Goal: Communication & Community: Share content

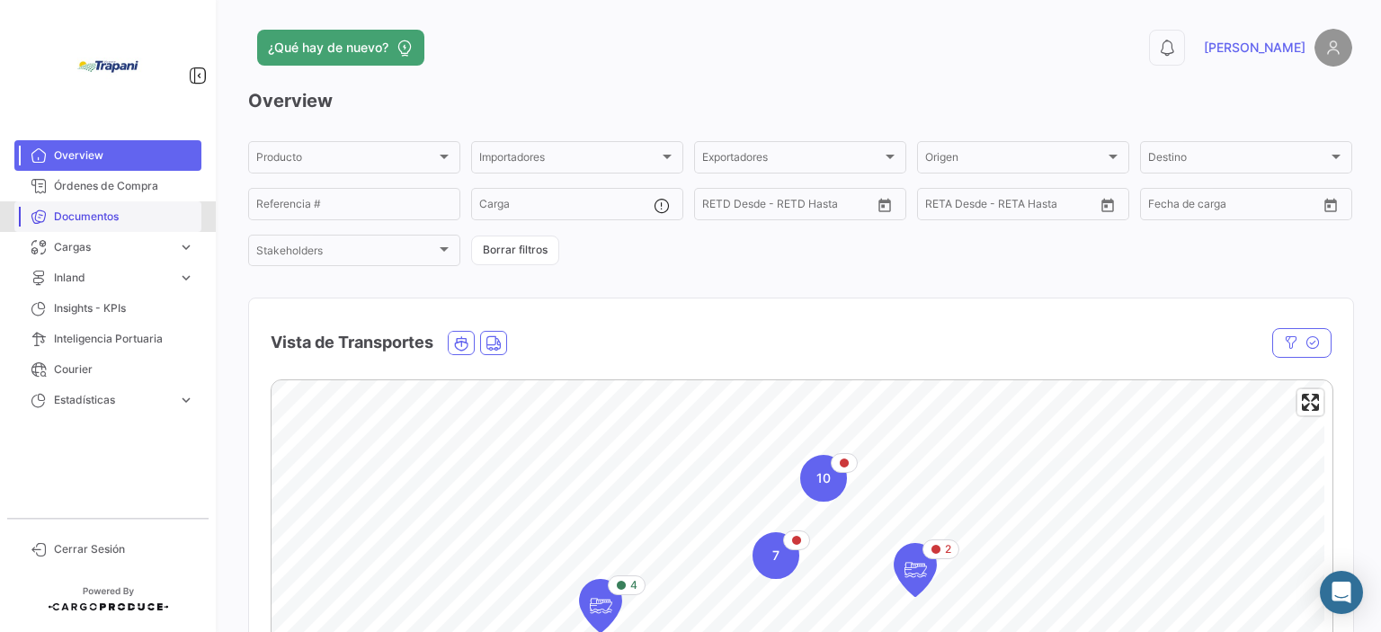
click at [92, 213] on span "Documentos" at bounding box center [124, 217] width 140 height 16
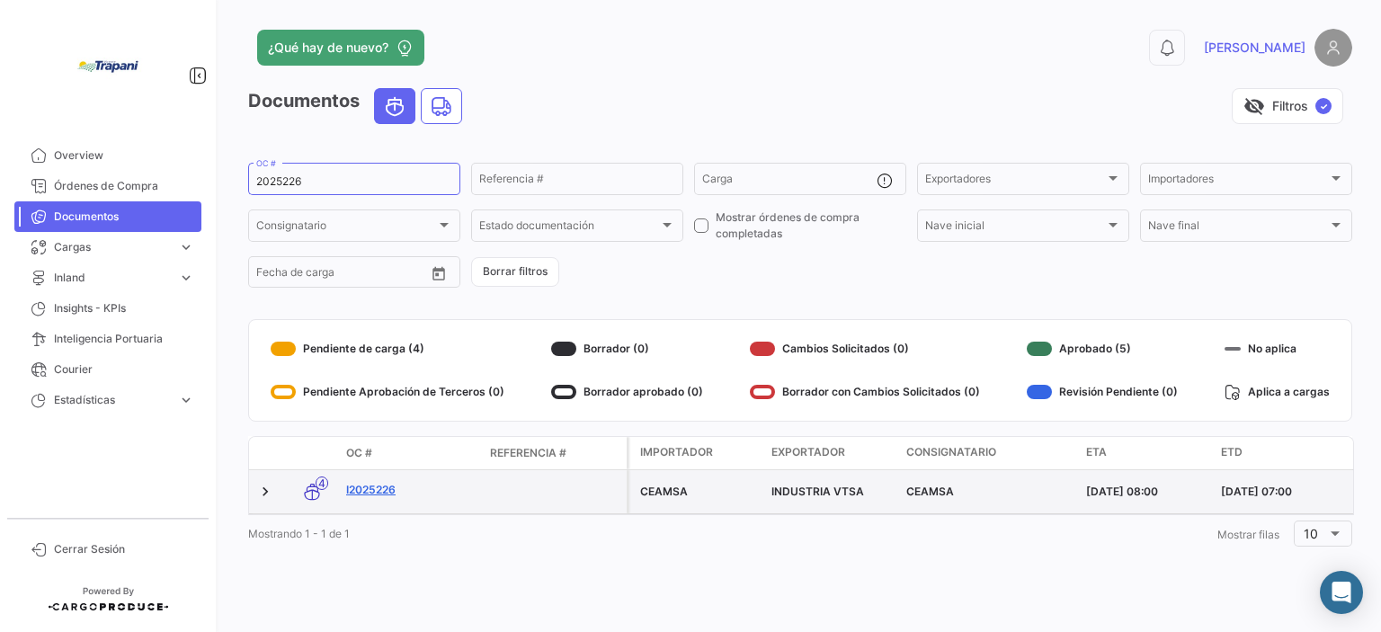
click at [370, 482] on link "I2025226" at bounding box center [410, 490] width 129 height 16
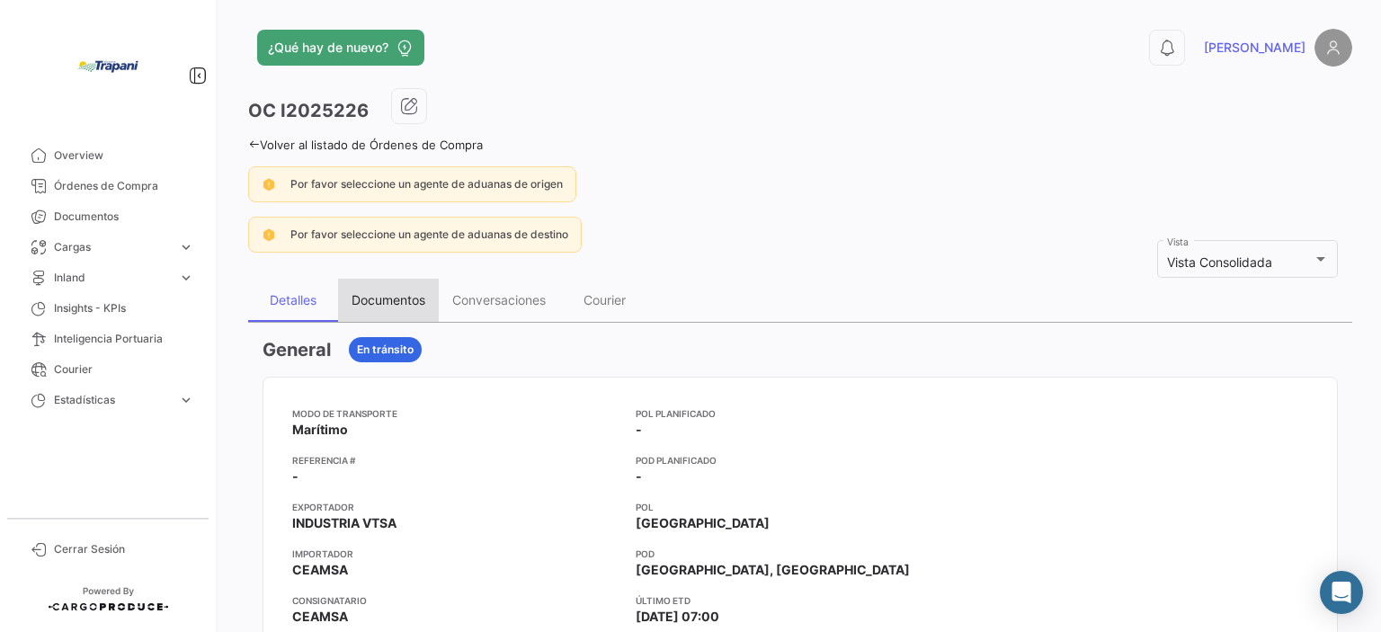
click at [408, 308] on div "Documentos" at bounding box center [388, 300] width 101 height 43
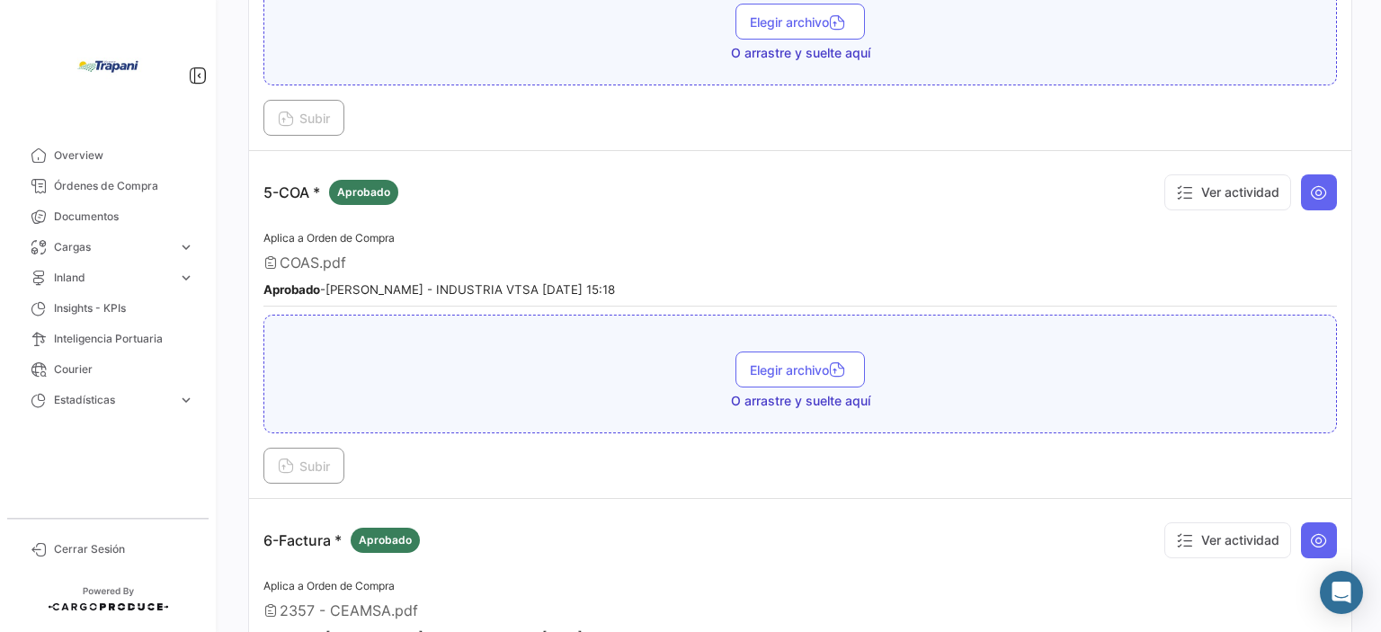
scroll to position [1561, 0]
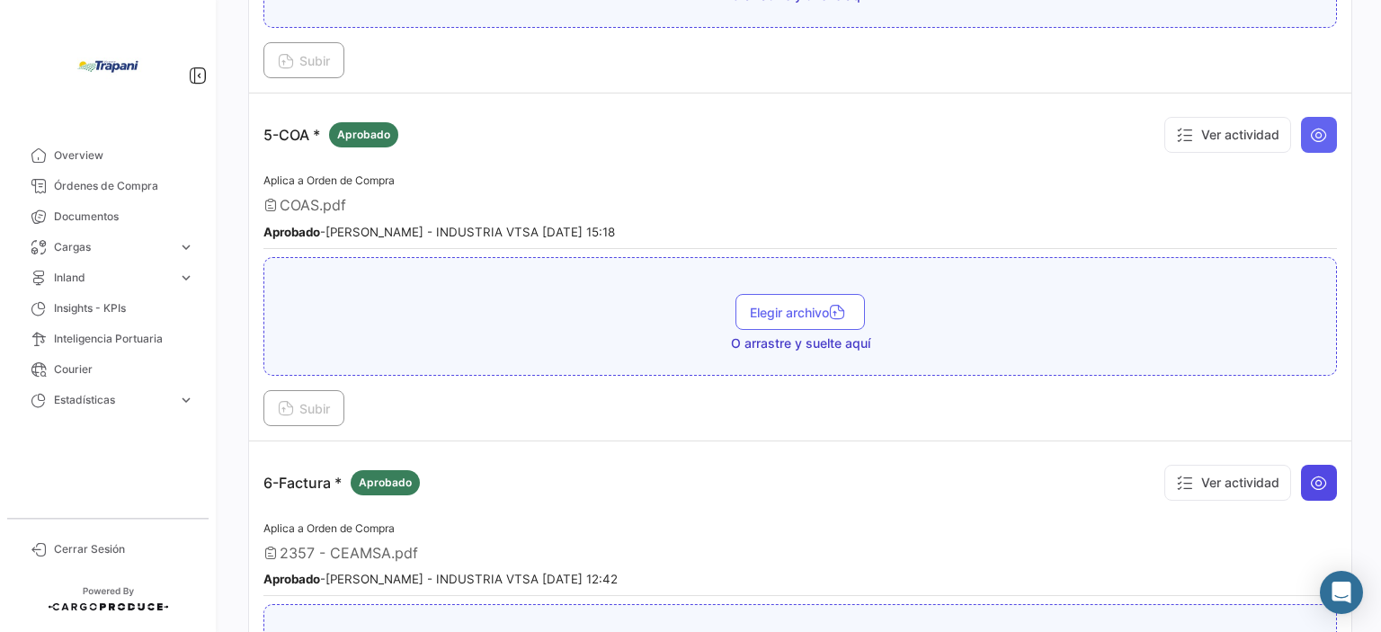
click at [1310, 474] on icon at bounding box center [1319, 483] width 18 height 18
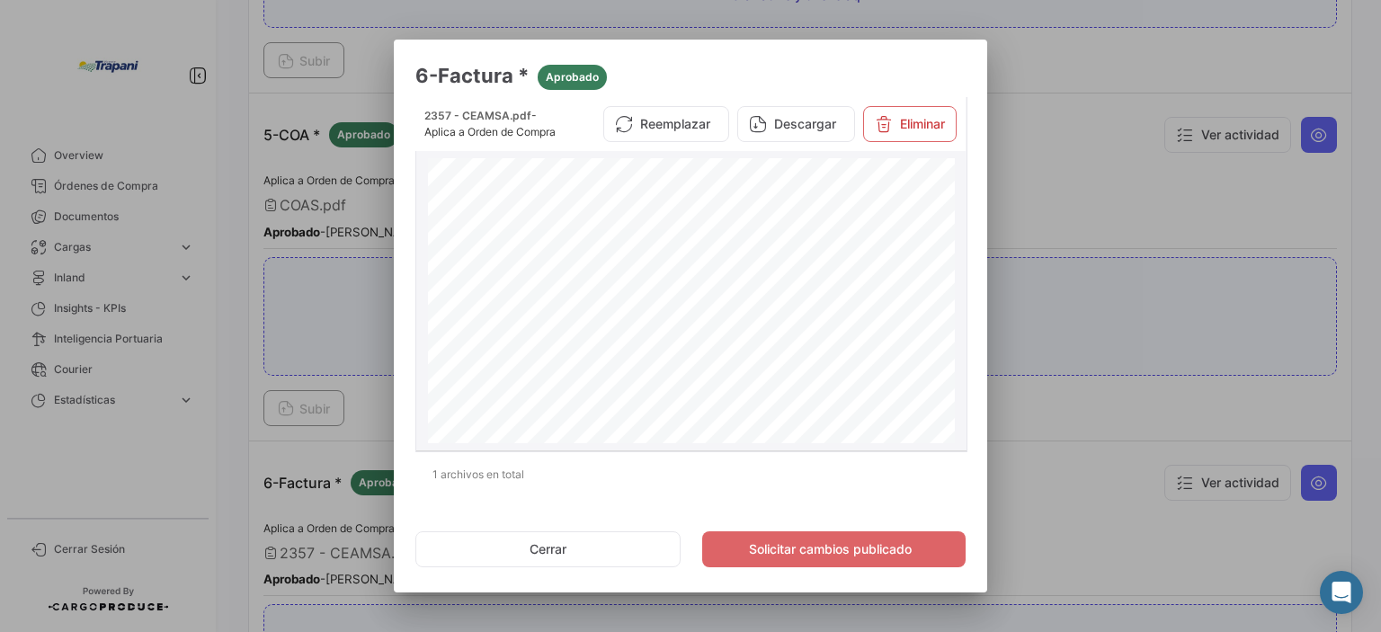
scroll to position [0, 0]
click at [1134, 330] on div at bounding box center [690, 316] width 1381 height 632
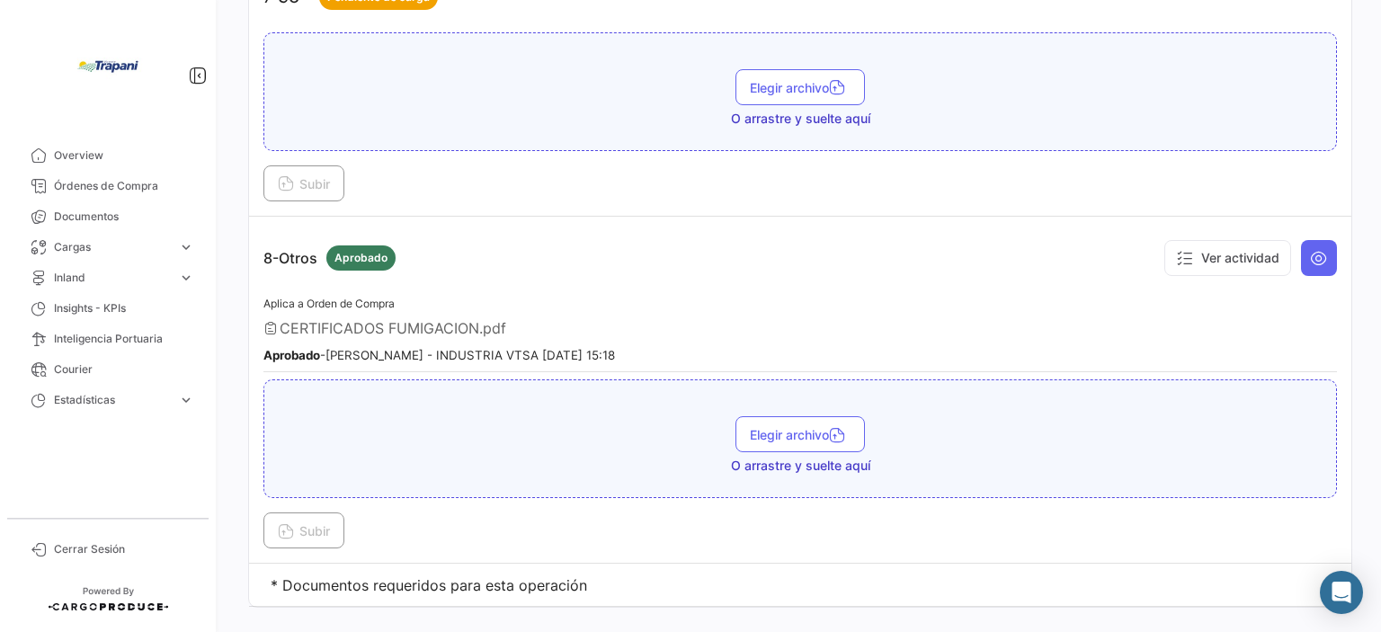
scroll to position [2405, 0]
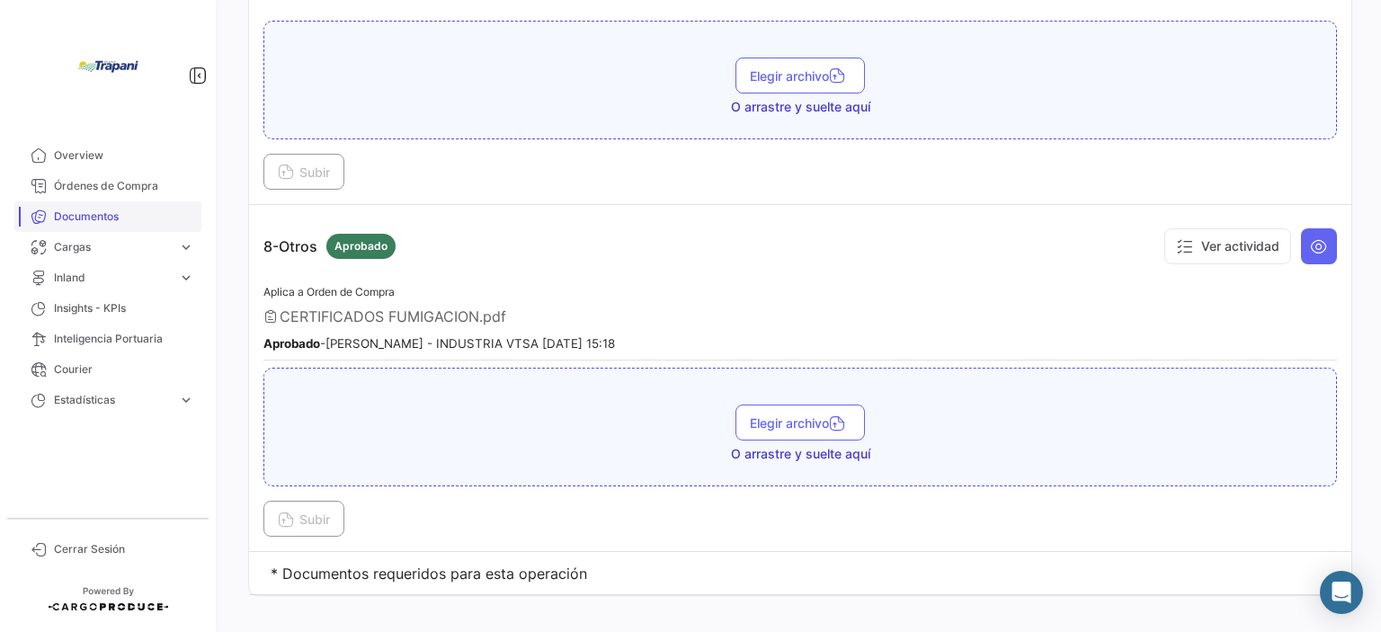
click at [68, 212] on span "Documentos" at bounding box center [124, 217] width 140 height 16
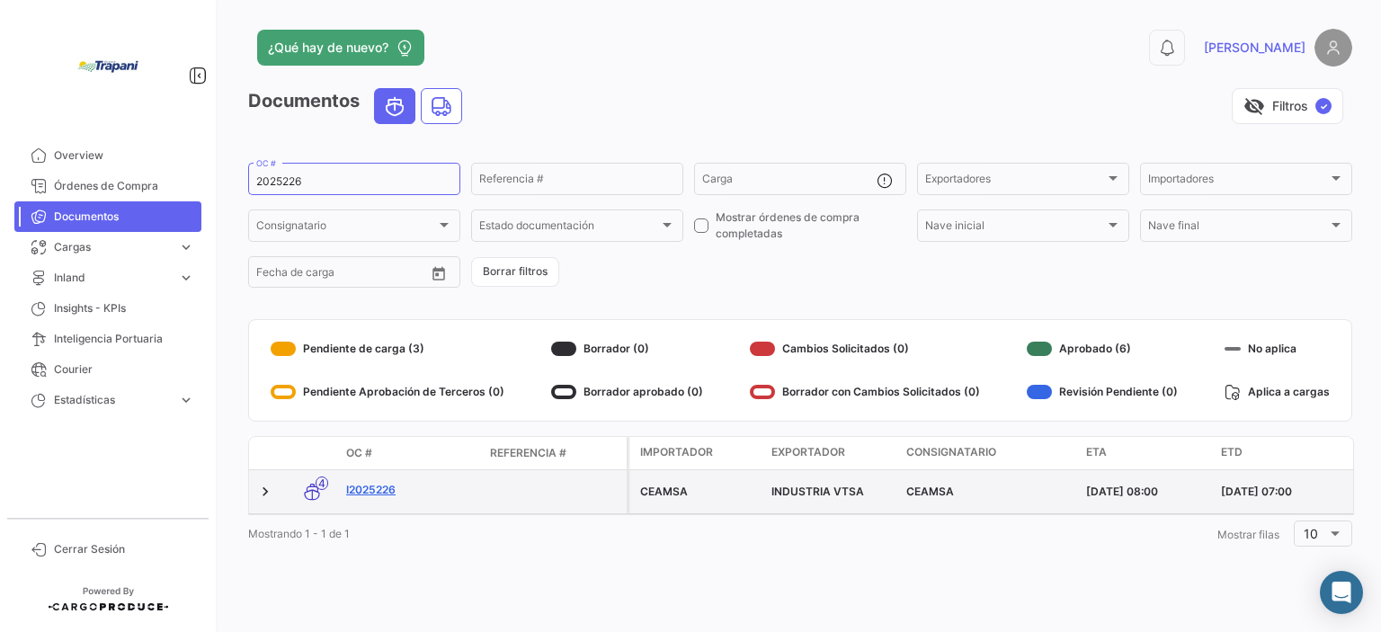
click at [387, 490] on link "I2025226" at bounding box center [410, 490] width 129 height 16
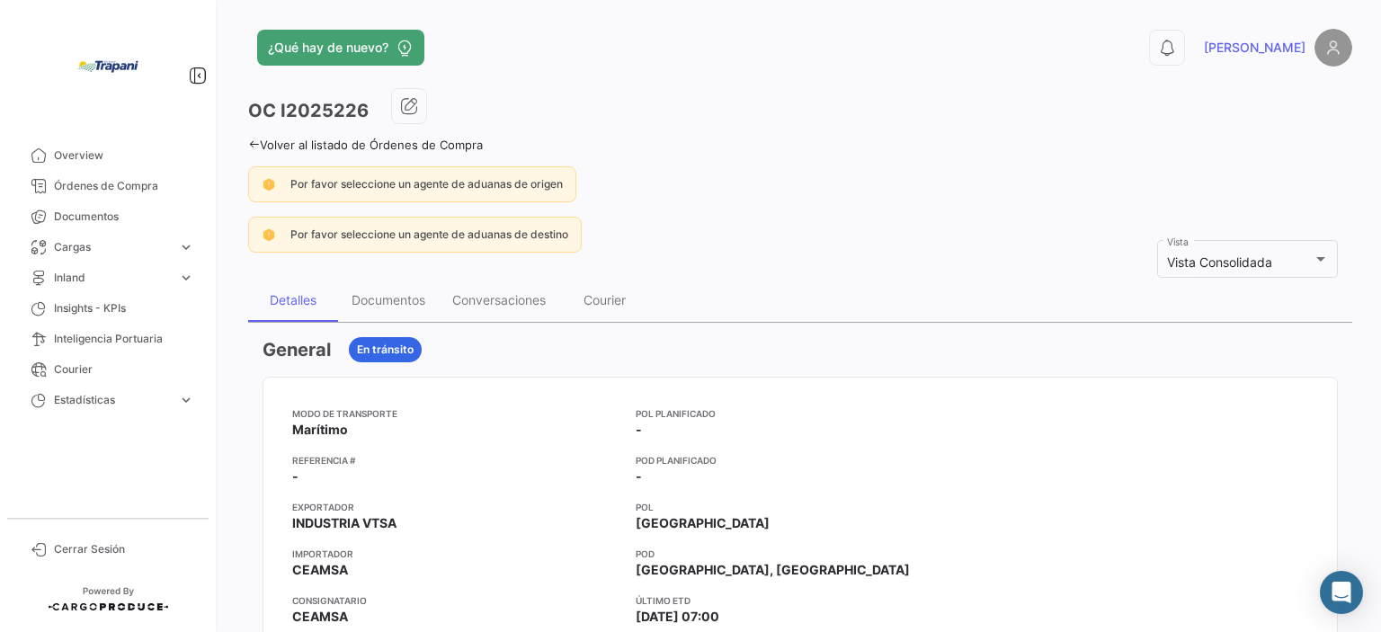
click at [1195, 145] on div "Volver al listado de Órdenes de Compra" at bounding box center [800, 142] width 1104 height 19
click at [123, 223] on span "Documentos" at bounding box center [124, 217] width 140 height 16
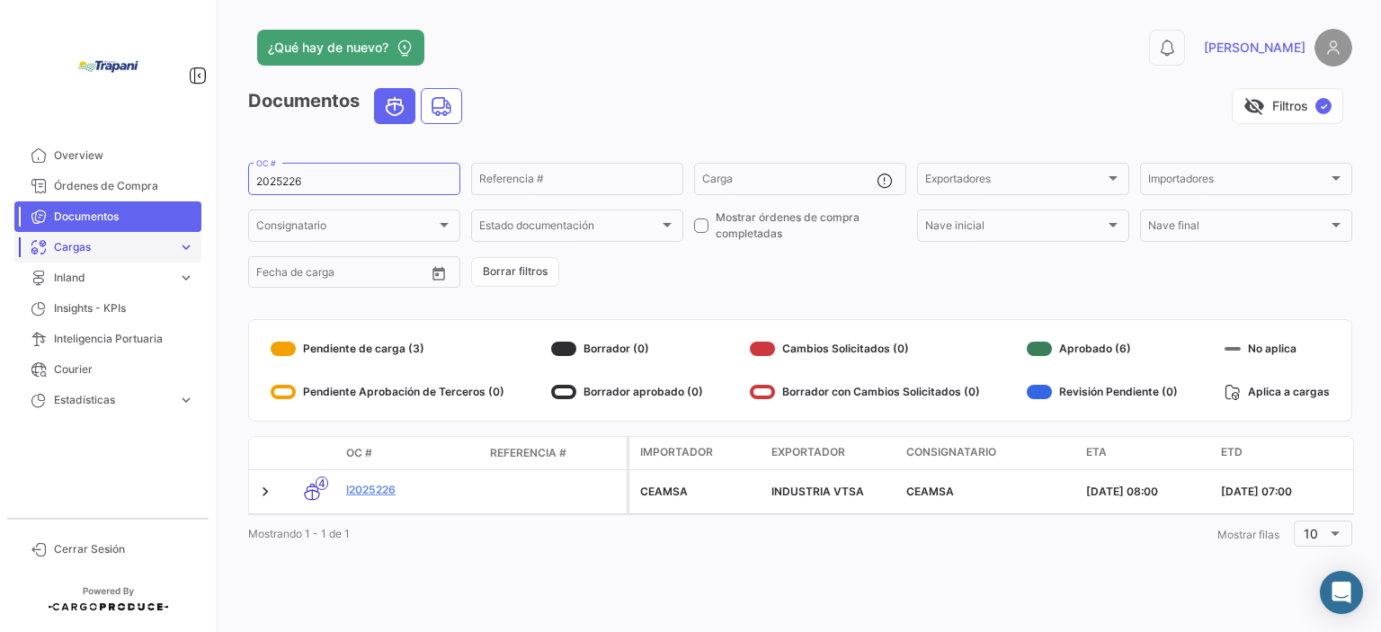
click at [134, 253] on span "Cargas" at bounding box center [112, 247] width 117 height 16
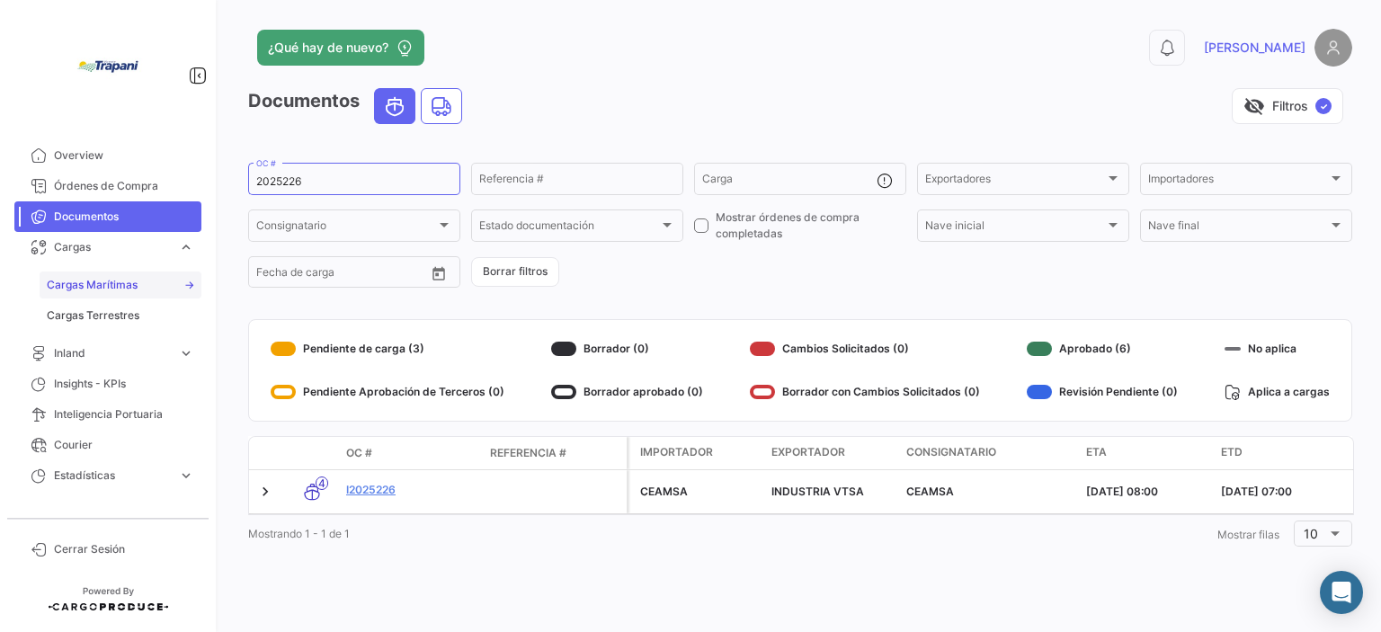
click at [130, 280] on span "Cargas Marítimas" at bounding box center [92, 285] width 91 height 16
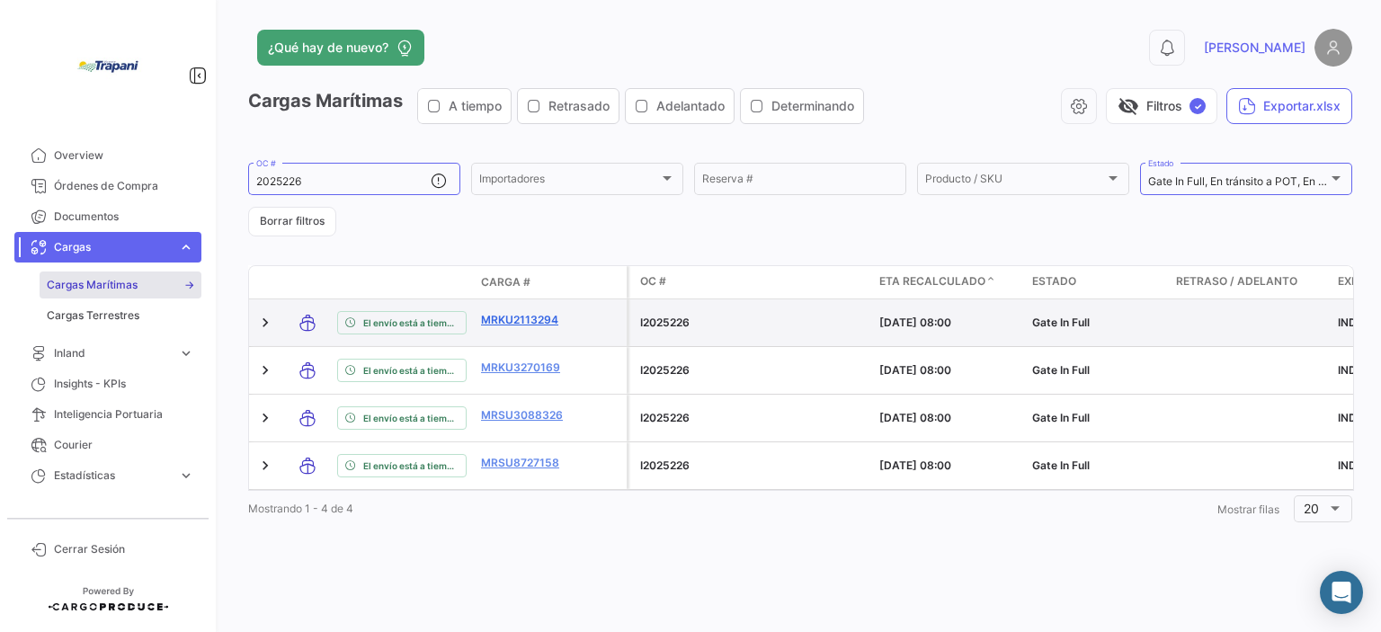
click at [520, 314] on link "MRKU2113294" at bounding box center [527, 320] width 93 height 16
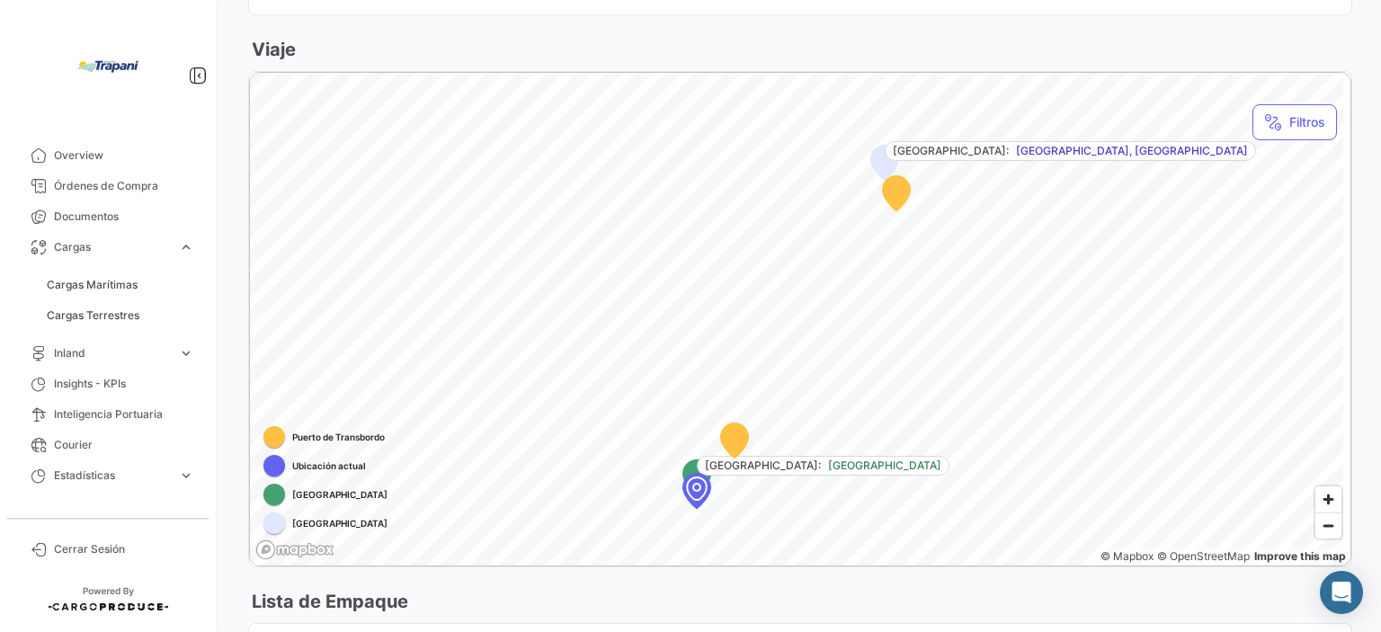
scroll to position [989, 0]
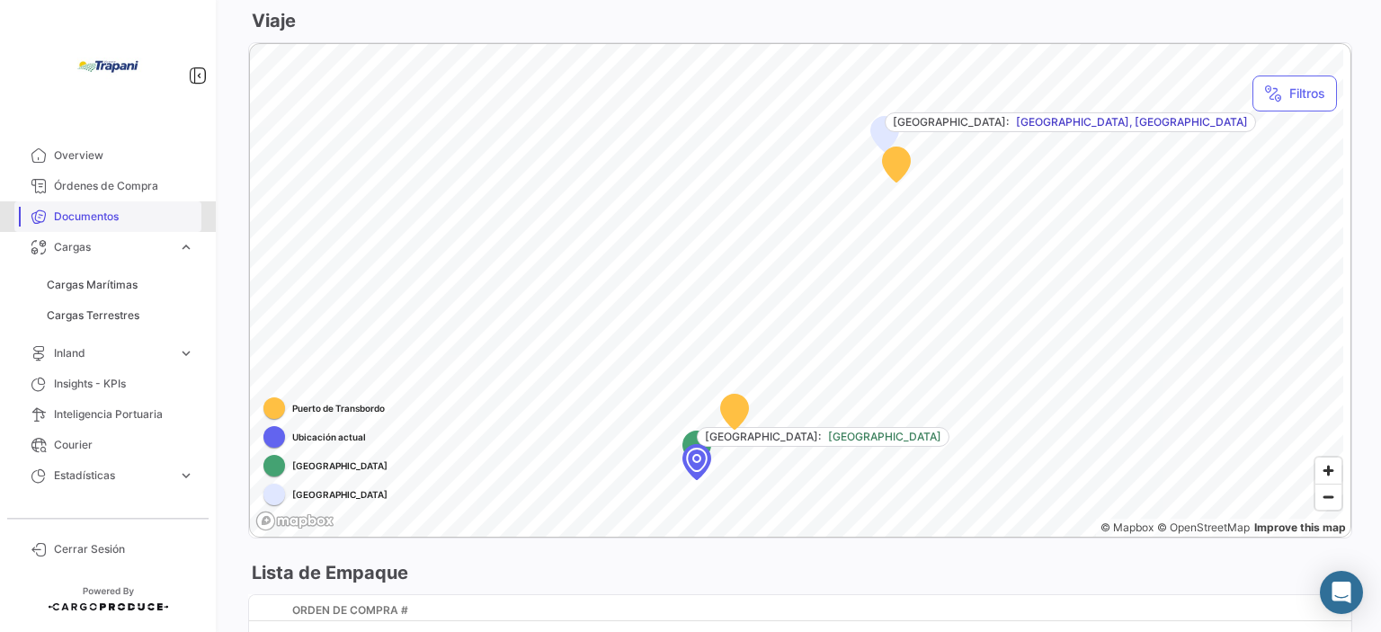
click at [99, 226] on link "Documentos" at bounding box center [107, 216] width 187 height 31
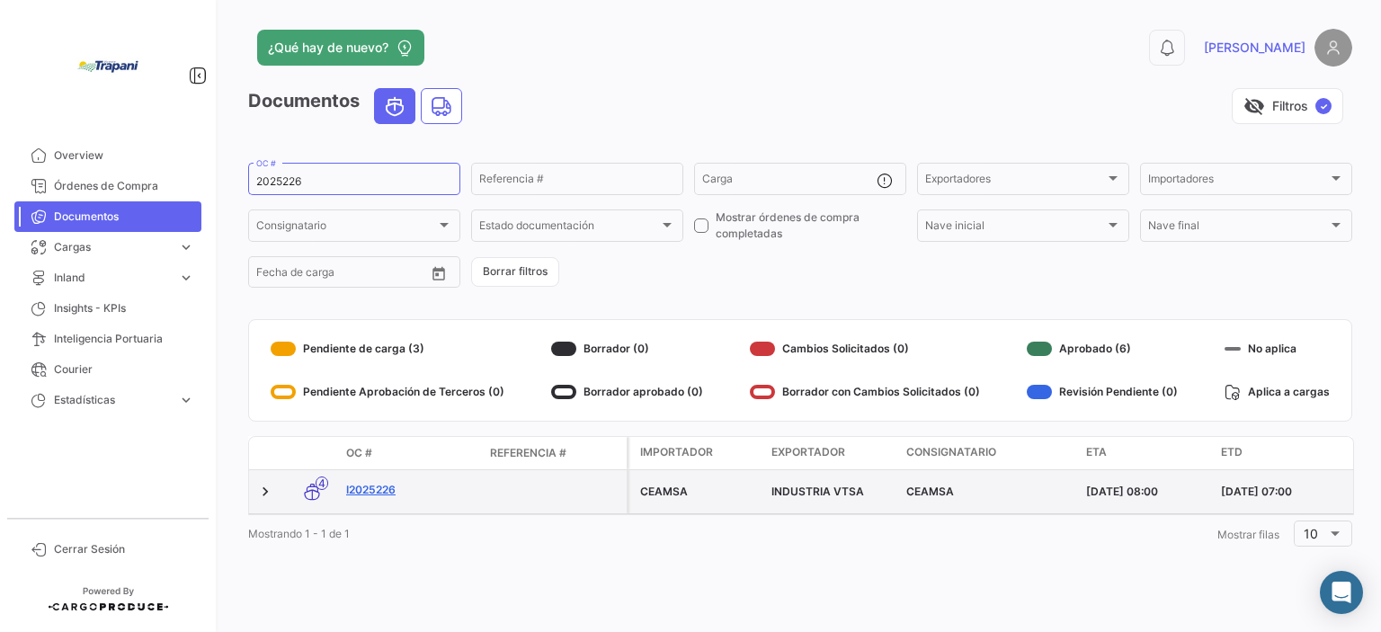
click at [367, 490] on link "I2025226" at bounding box center [410, 490] width 129 height 16
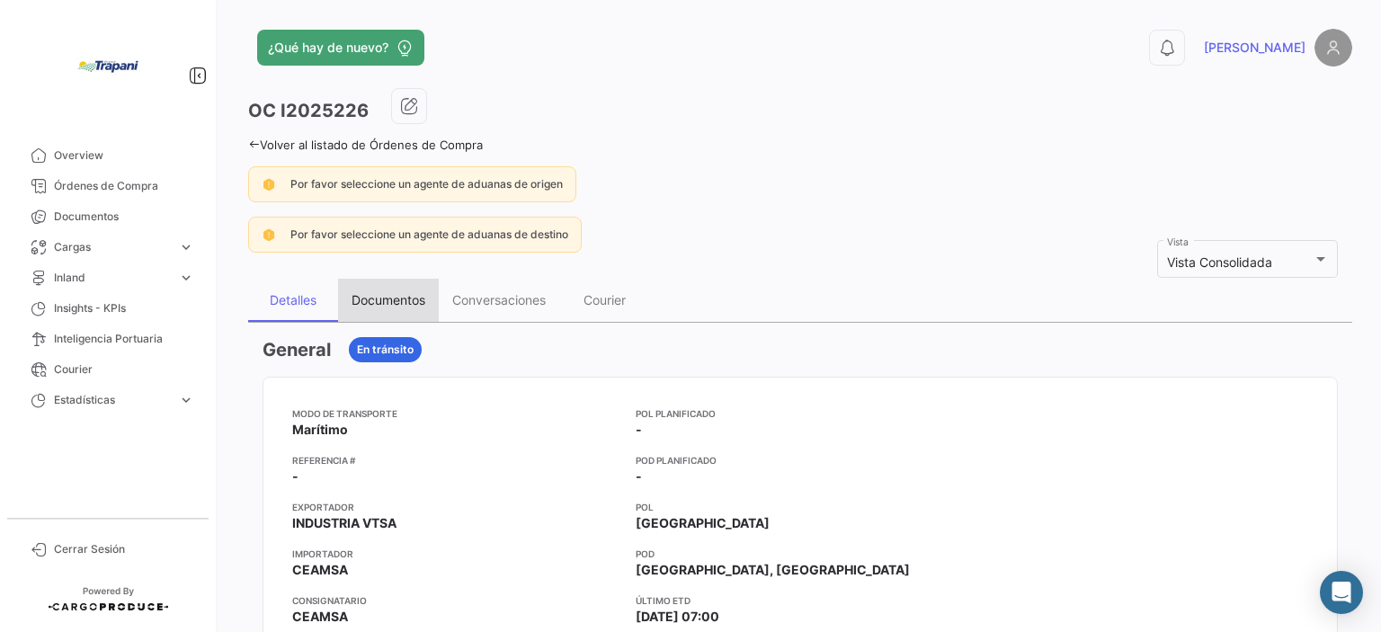
click at [399, 301] on div "Documentos" at bounding box center [388, 299] width 74 height 15
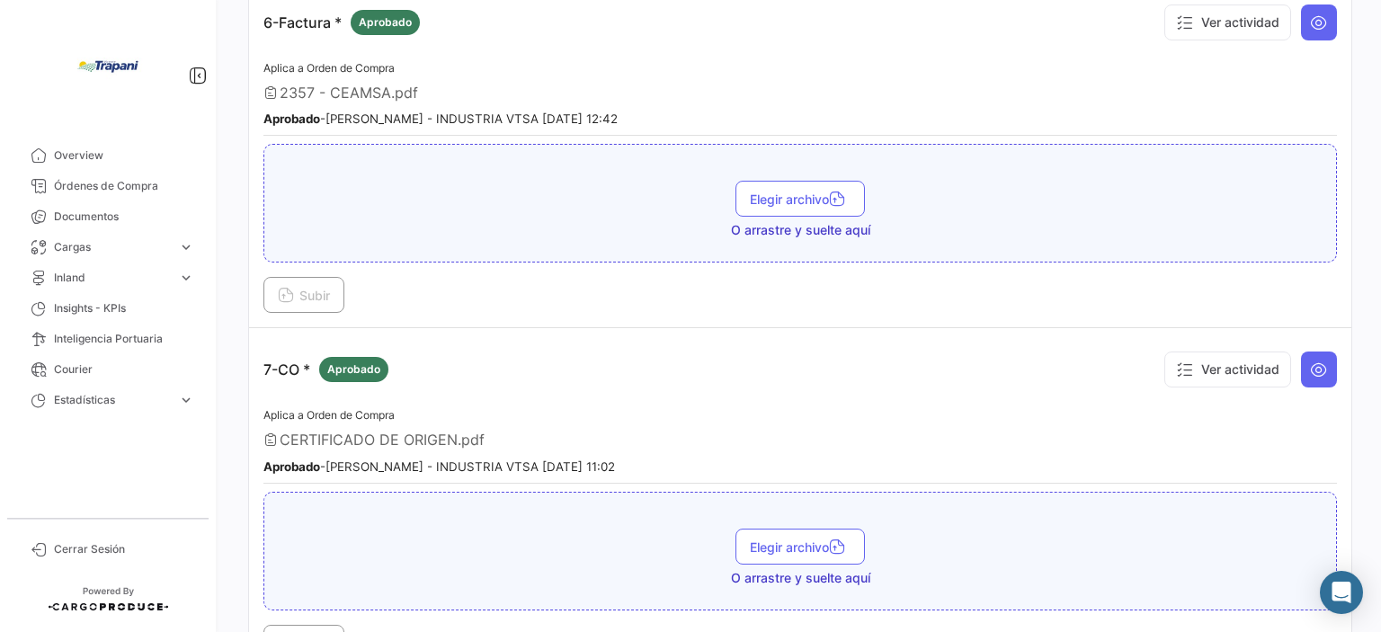
scroll to position [2068, 0]
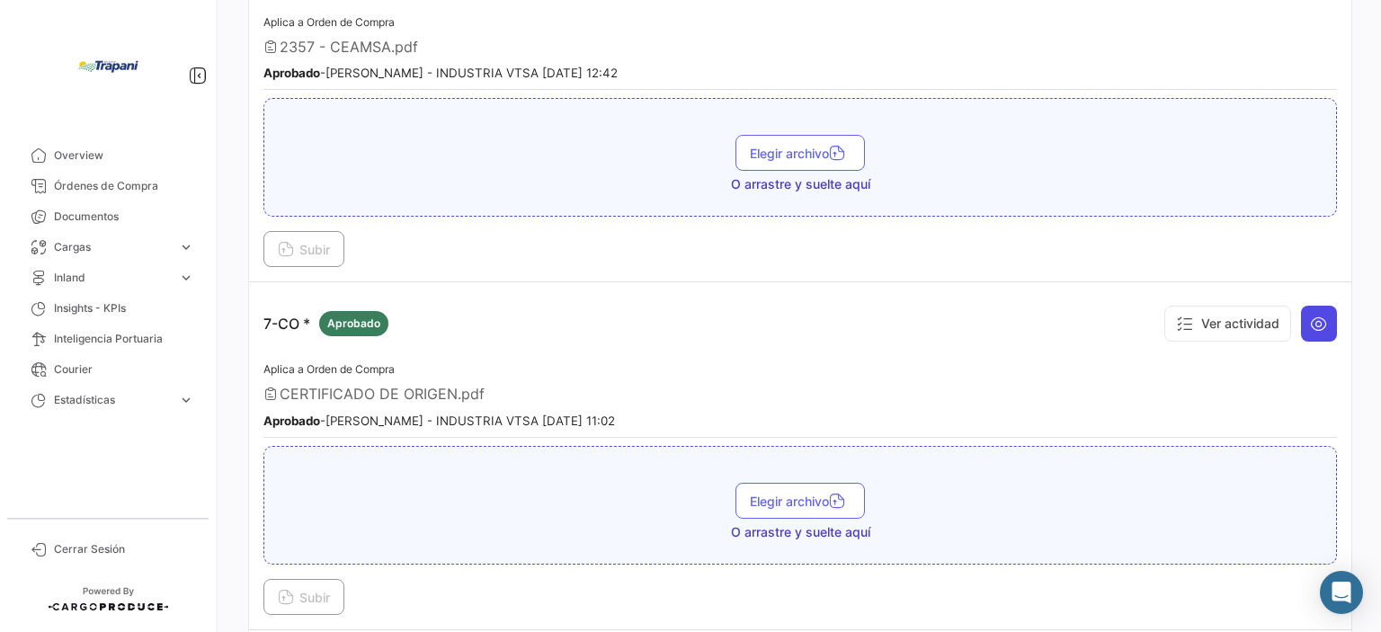
click at [1310, 315] on icon at bounding box center [1319, 324] width 18 height 18
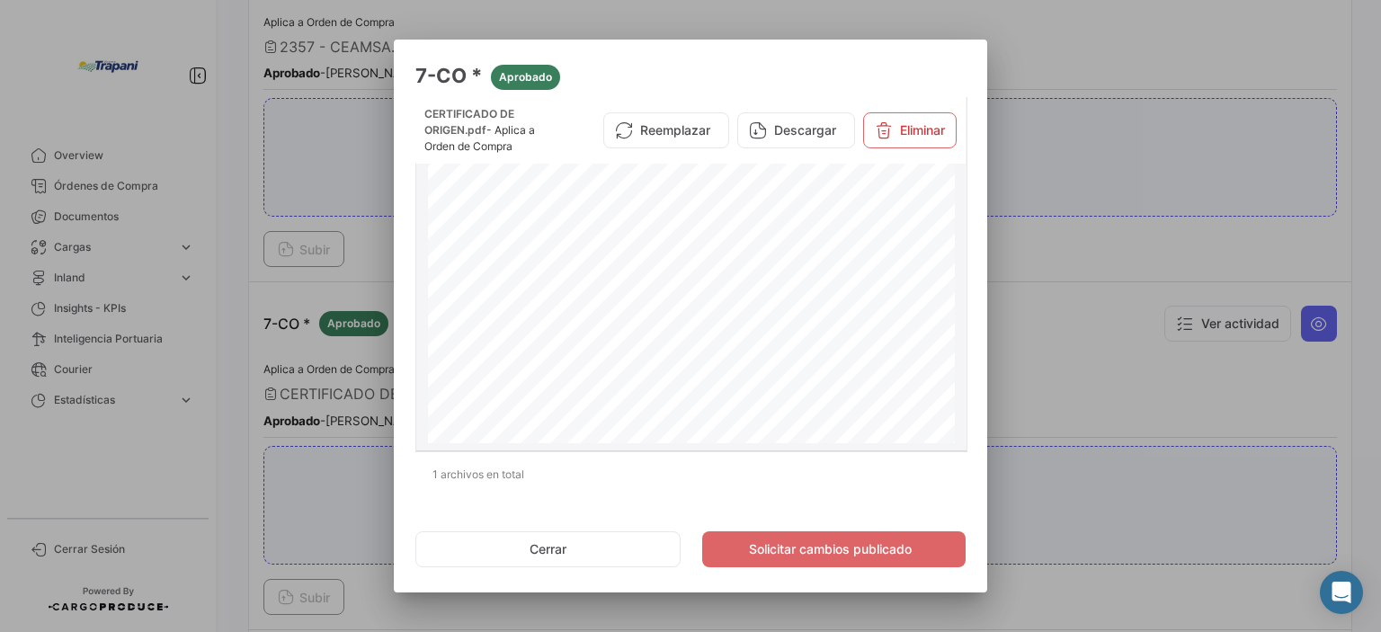
scroll to position [472, 0]
click at [1079, 176] on div at bounding box center [690, 316] width 1381 height 632
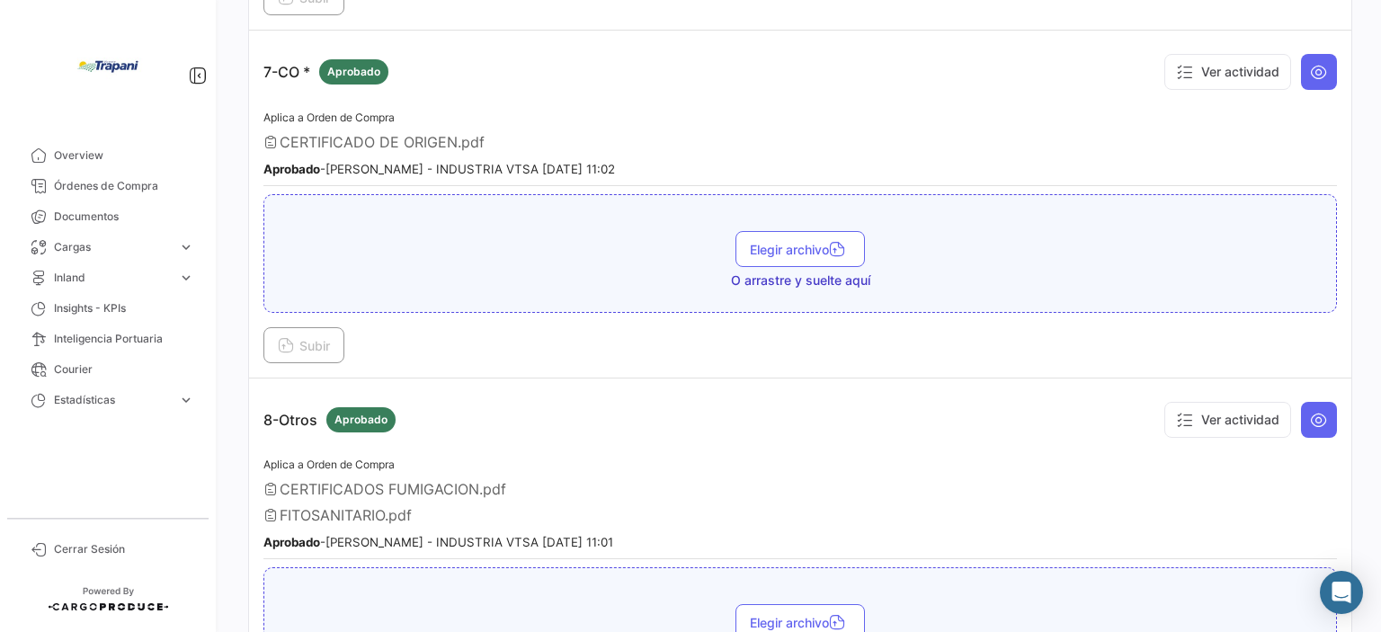
scroll to position [2337, 0]
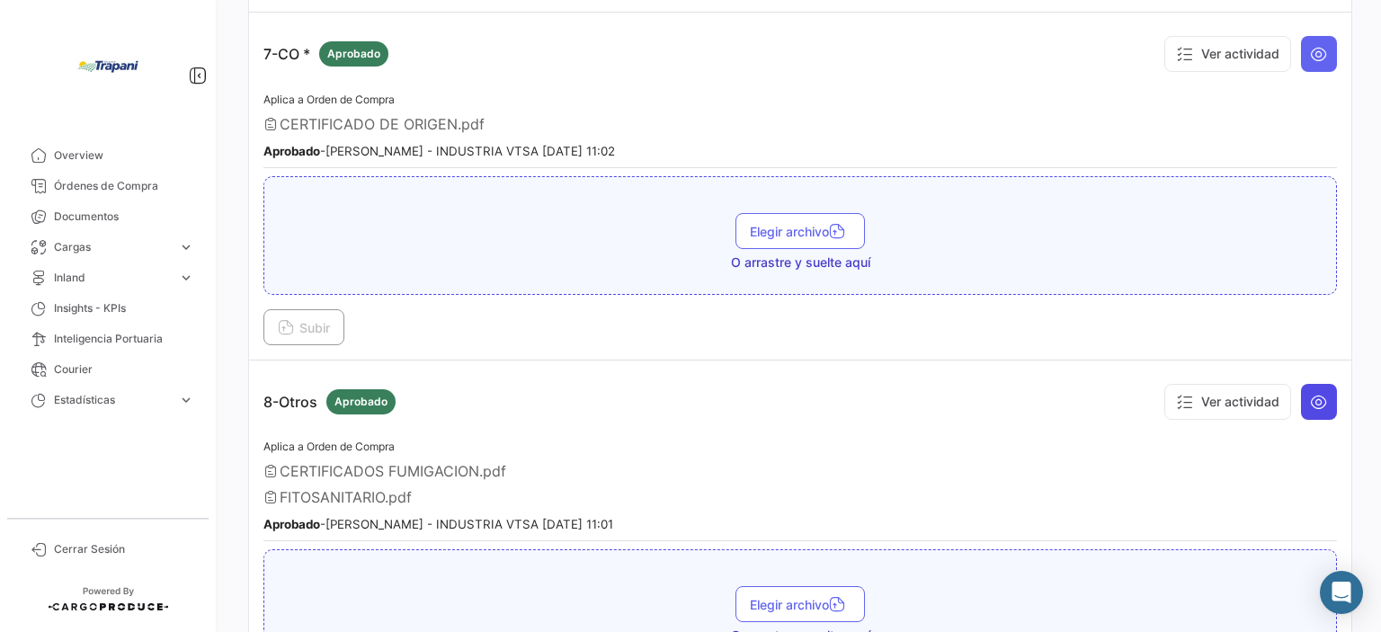
click at [1310, 393] on icon at bounding box center [1319, 402] width 18 height 18
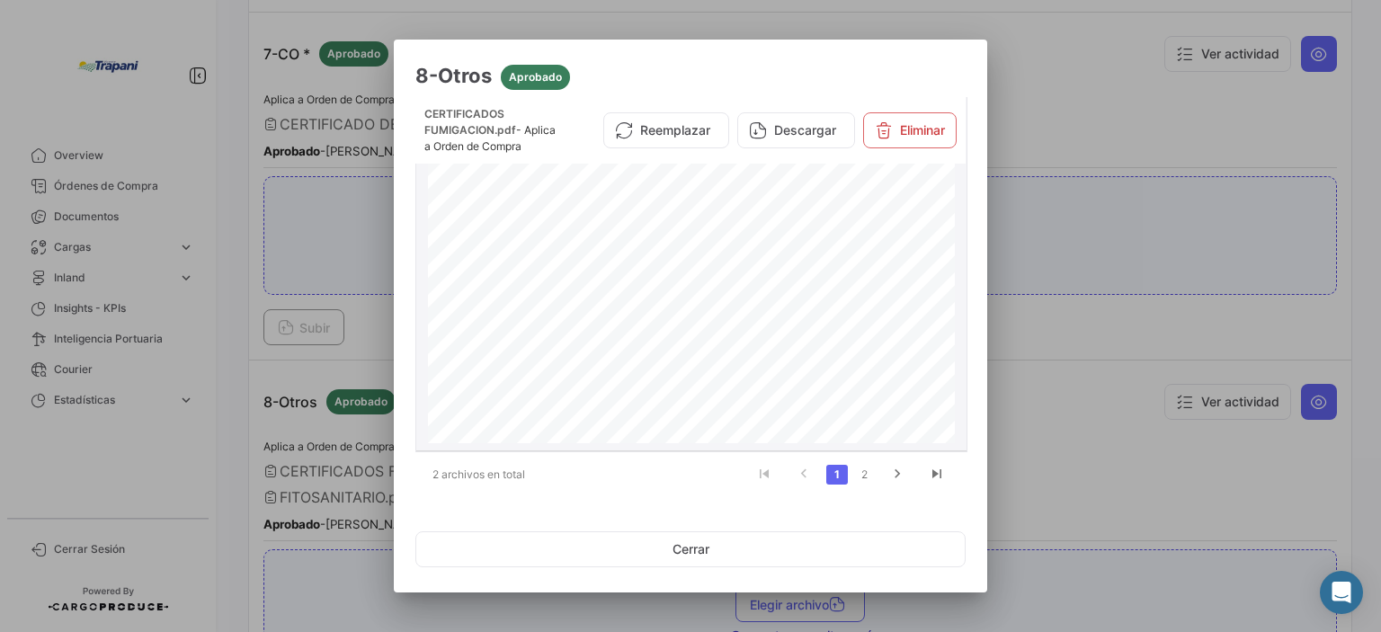
scroll to position [2477, 0]
click at [862, 467] on link "2" at bounding box center [864, 475] width 22 height 20
click at [1073, 382] on div at bounding box center [690, 316] width 1381 height 632
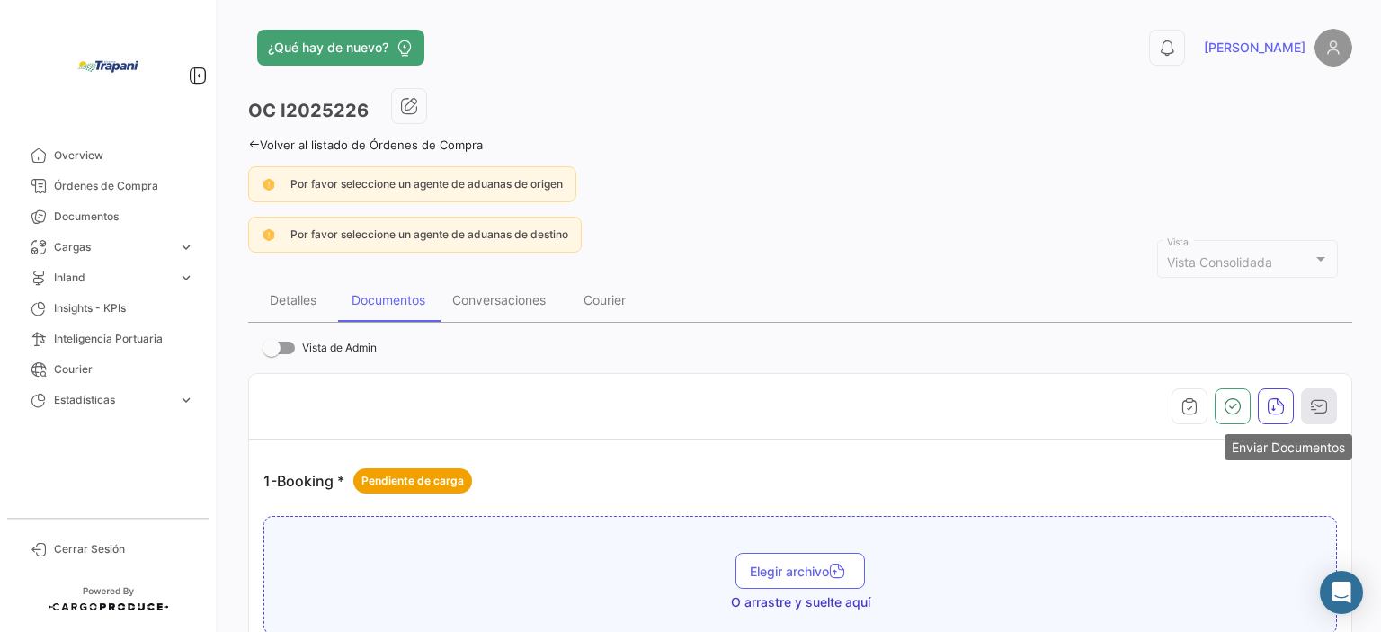
click at [1310, 401] on icon "button" at bounding box center [1319, 406] width 18 height 18
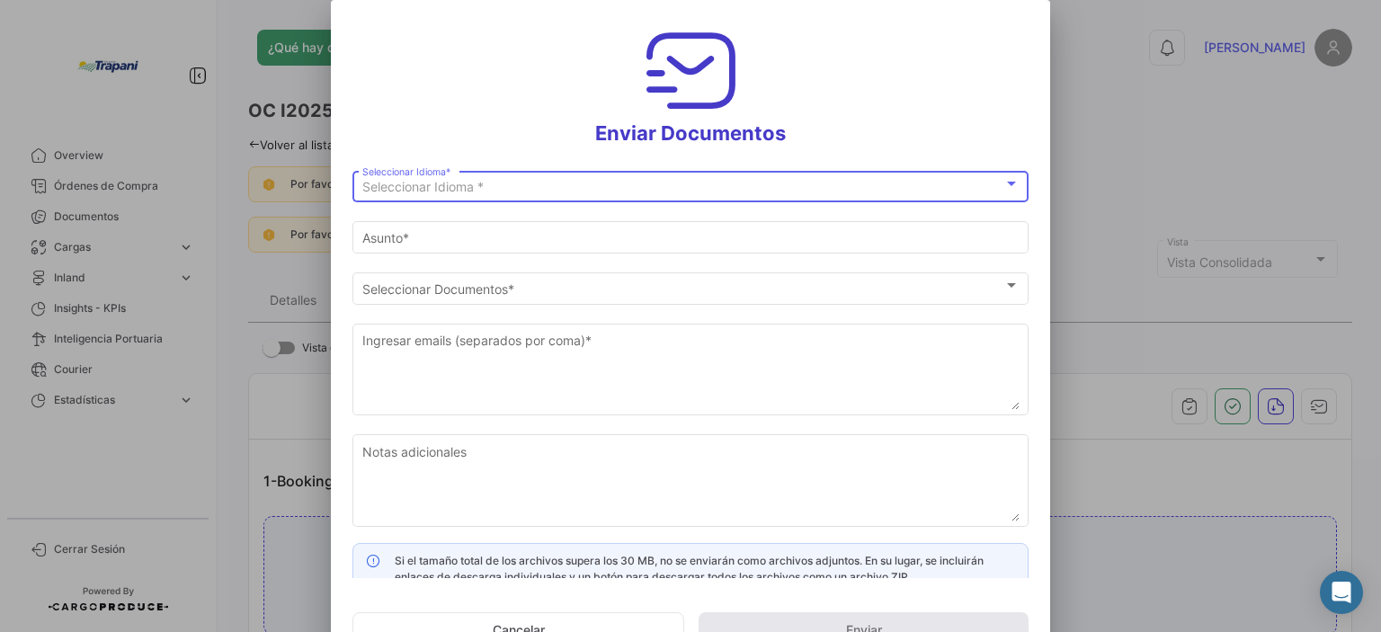
click at [420, 182] on span "Seleccionar Idioma *" at bounding box center [422, 186] width 121 height 15
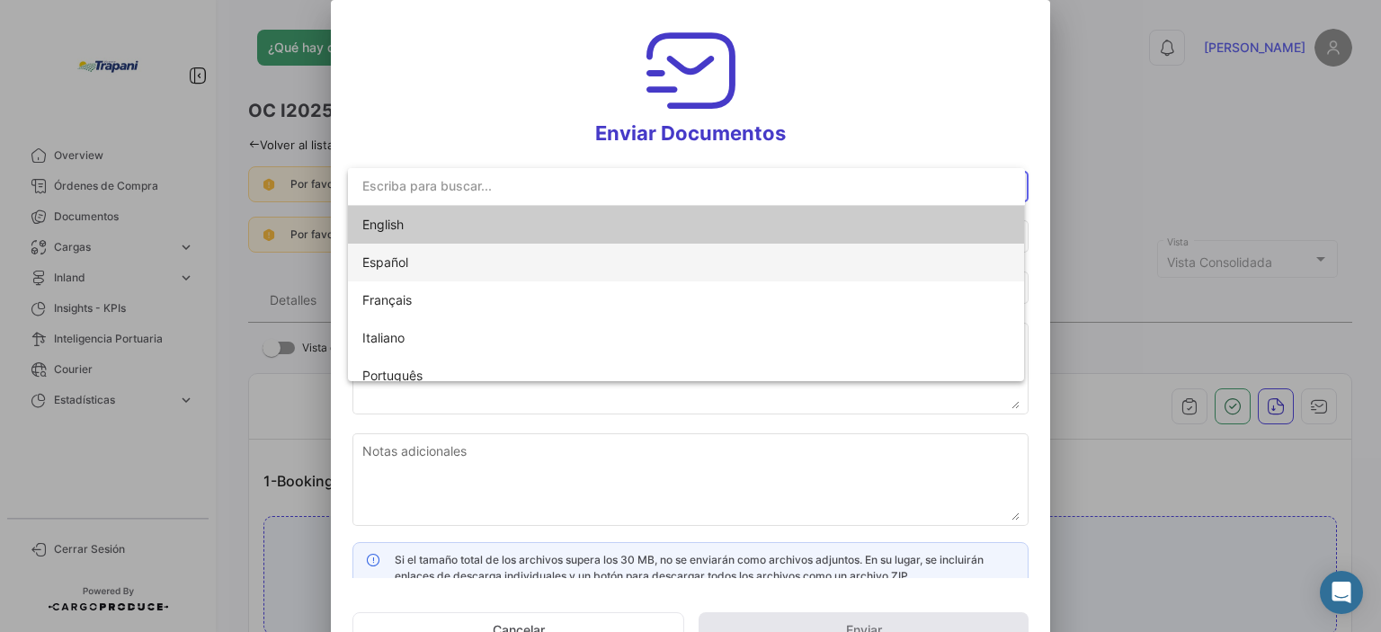
click at [427, 266] on span "Español" at bounding box center [488, 263] width 252 height 38
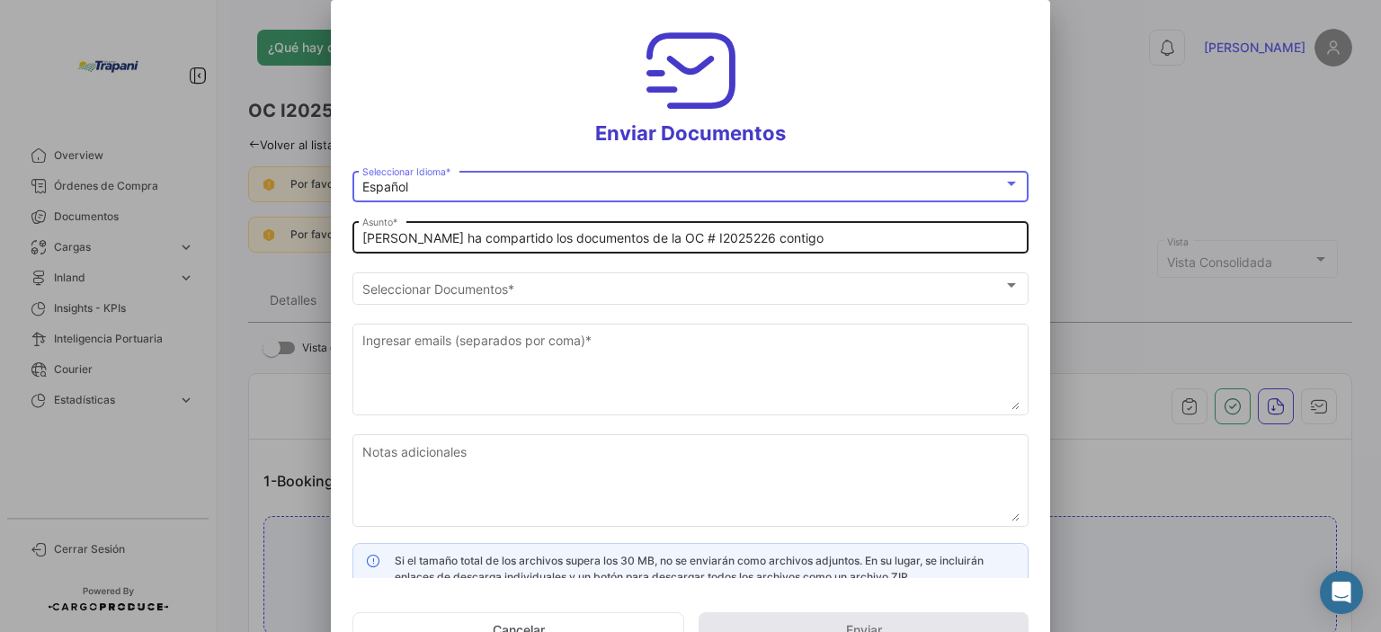
click at [414, 242] on input "[PERSON_NAME] ha compartido los documentos de la OC # I2025226 contigo" at bounding box center [690, 238] width 657 height 15
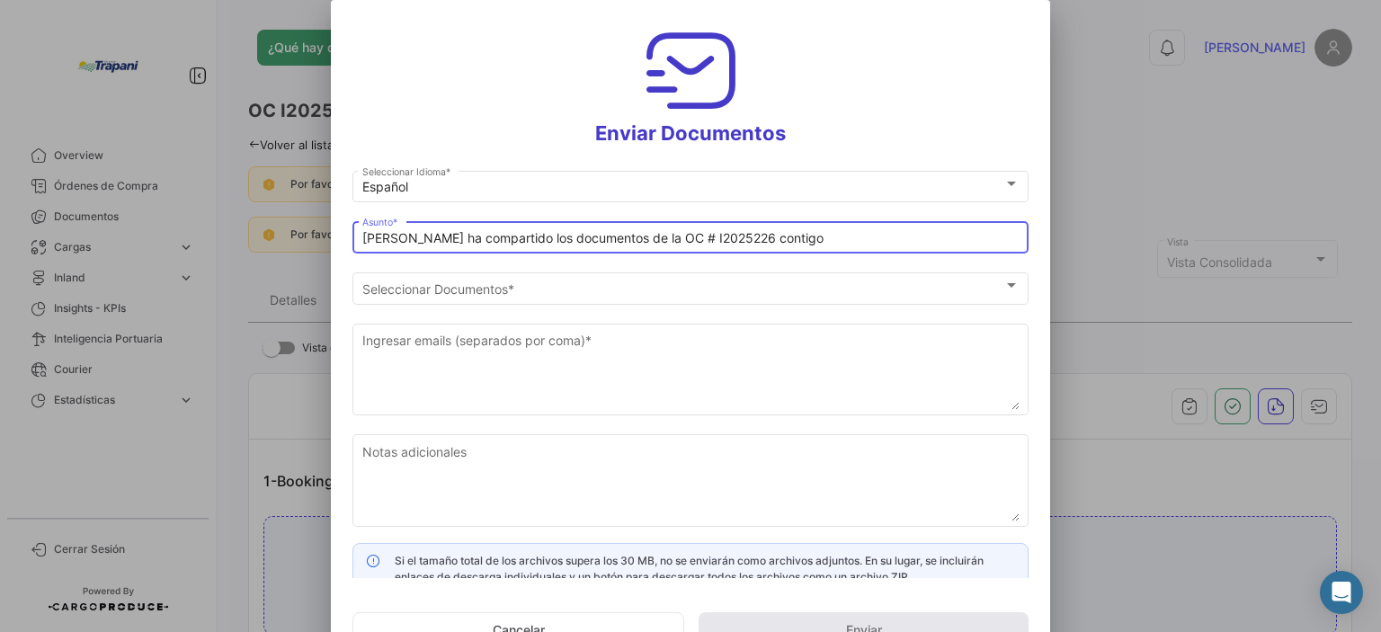
drag, startPoint x: 768, startPoint y: 238, endPoint x: 333, endPoint y: 247, distance: 434.3
click at [333, 247] on mat-dialog-content "Español Seleccionar Idioma * [PERSON_NAME] ha compartido los documentos de la O…" at bounding box center [690, 372] width 719 height 411
paste input "VTSA/CEAMSA"
paste input "202501174"
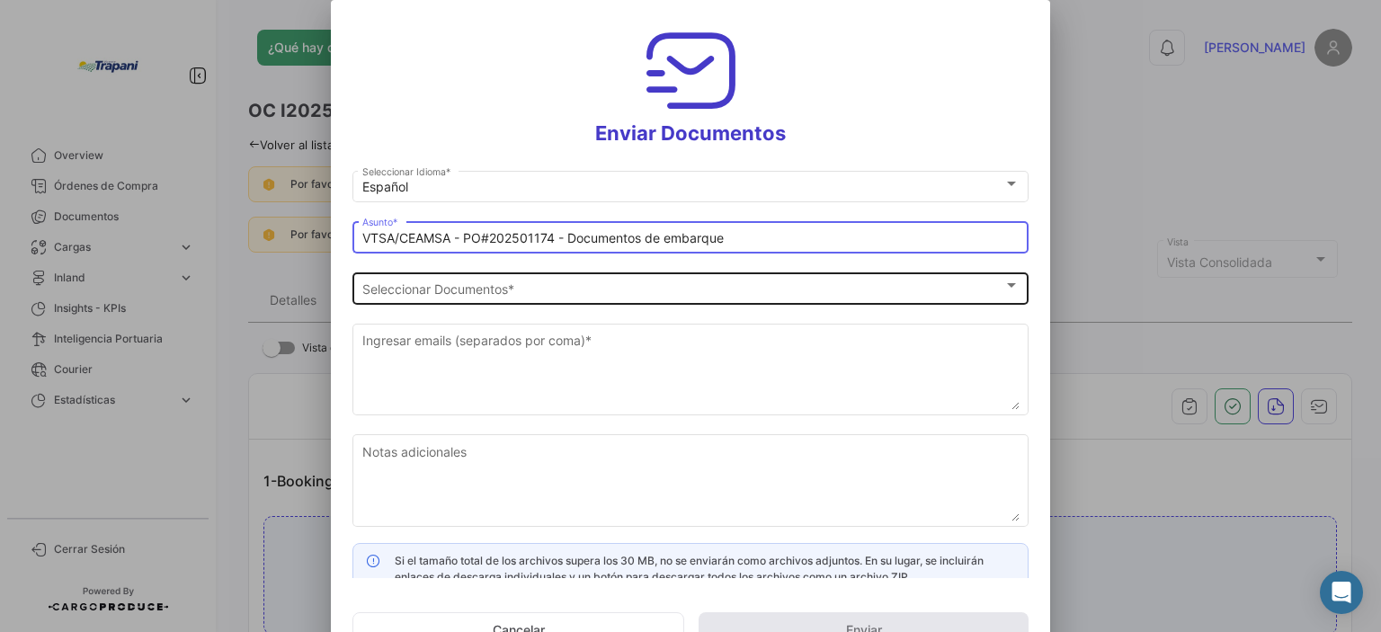
type input "VTSA/CEAMSA - PO#202501174 - Documentos de embarque"
click at [559, 292] on div "Seleccionar Documentos" at bounding box center [682, 288] width 641 height 15
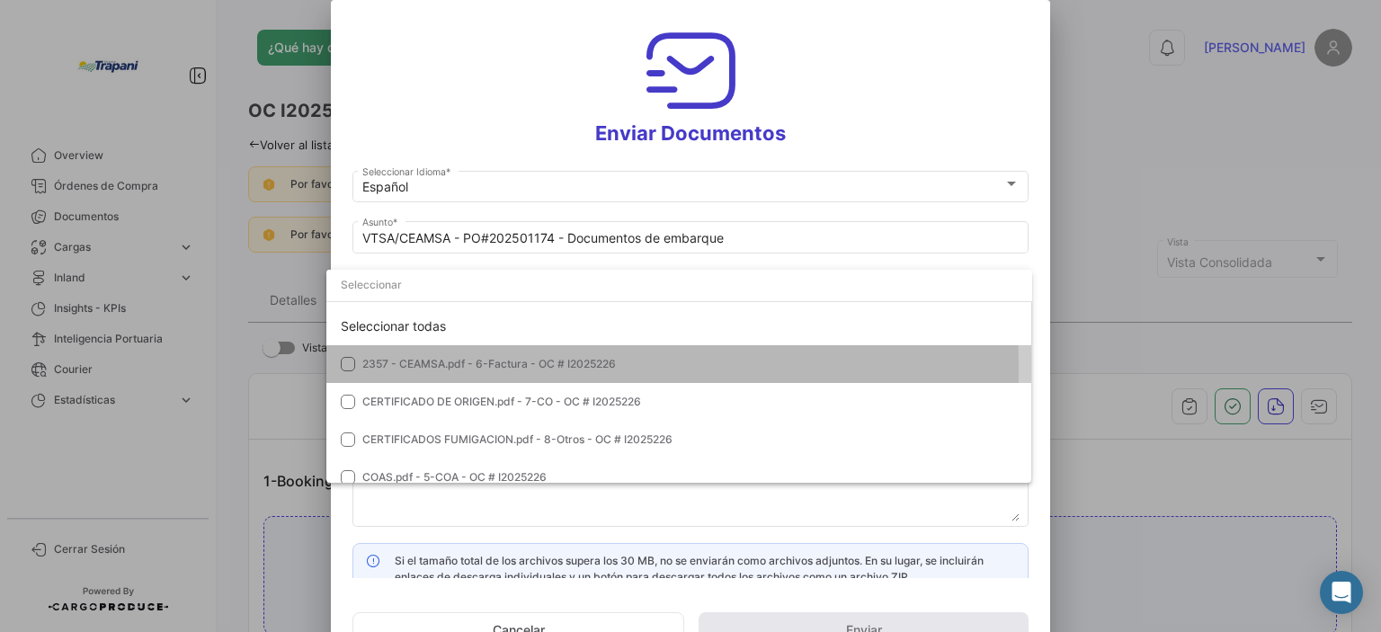
click at [342, 370] on mat-pseudo-checkbox at bounding box center [348, 364] width 14 height 14
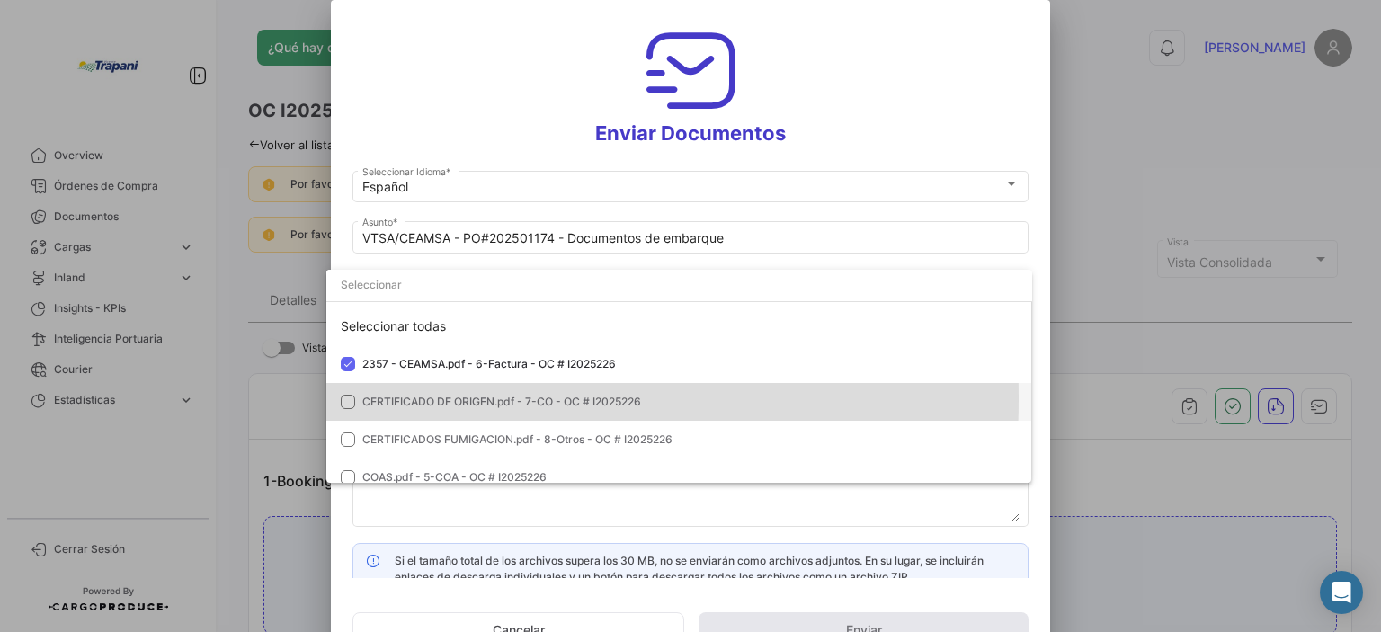
click at [349, 399] on mat-pseudo-checkbox at bounding box center [348, 402] width 14 height 14
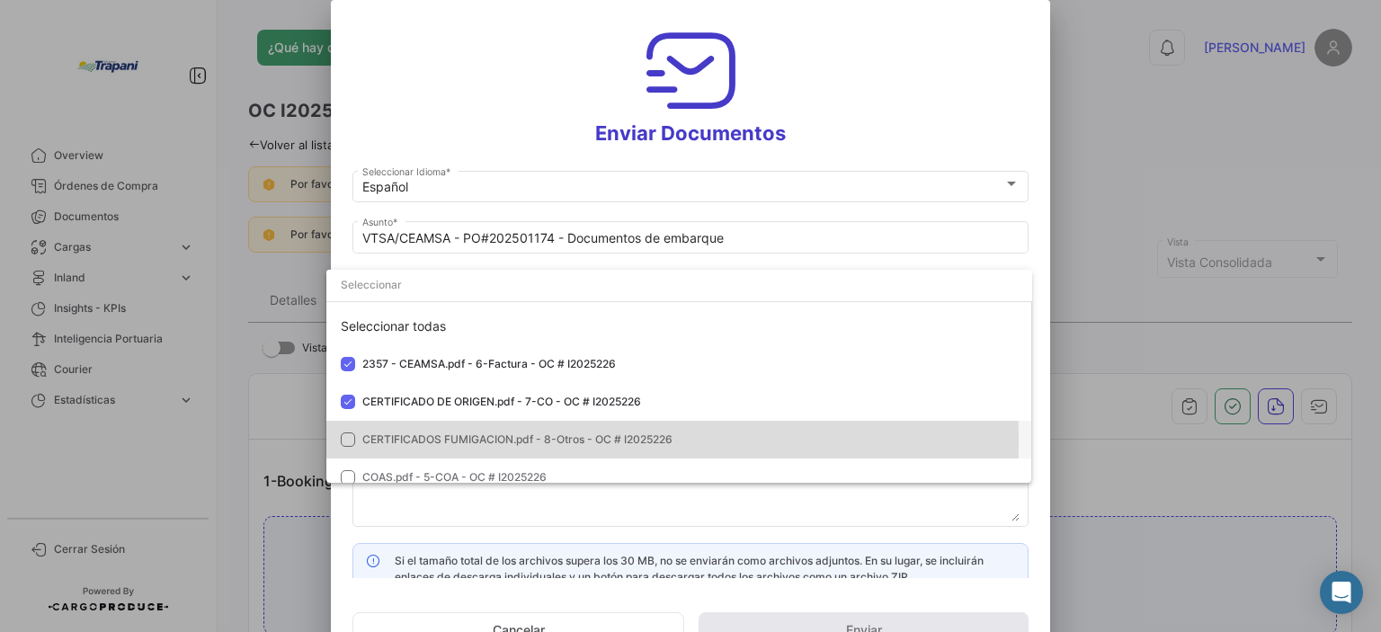
drag, startPoint x: 346, startPoint y: 441, endPoint x: 358, endPoint y: 436, distance: 12.9
click at [347, 441] on mat-pseudo-checkbox at bounding box center [348, 439] width 14 height 14
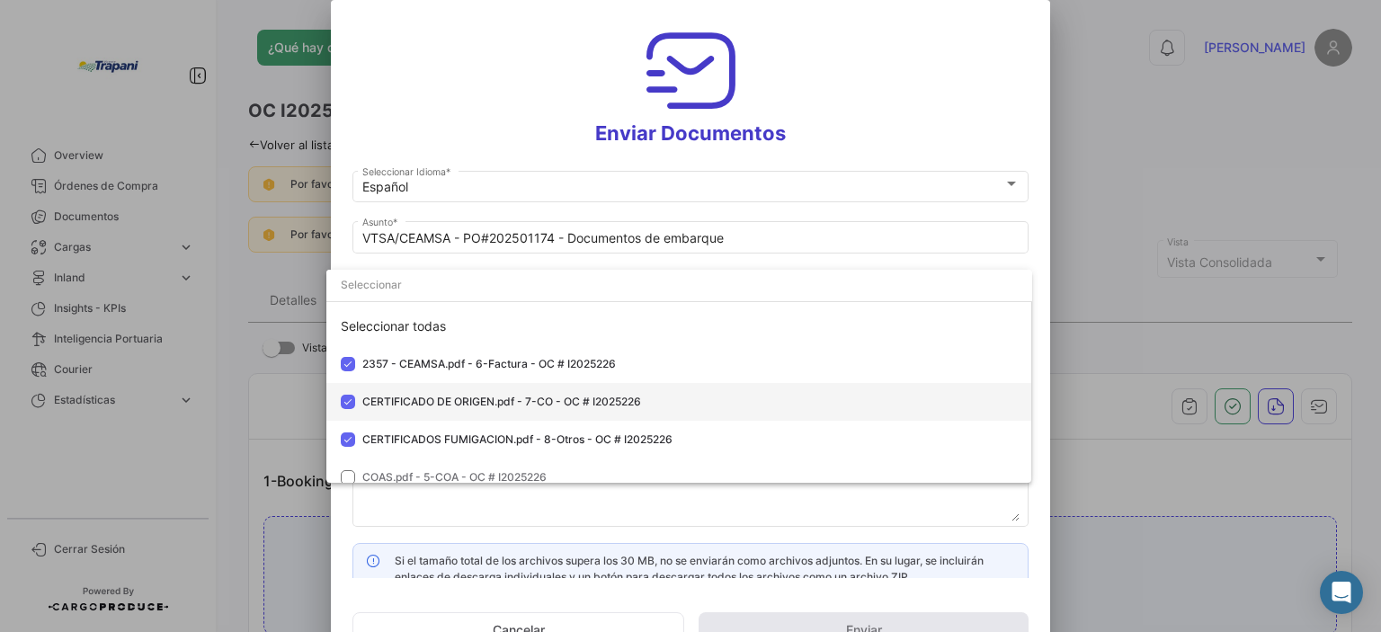
scroll to position [90, 0]
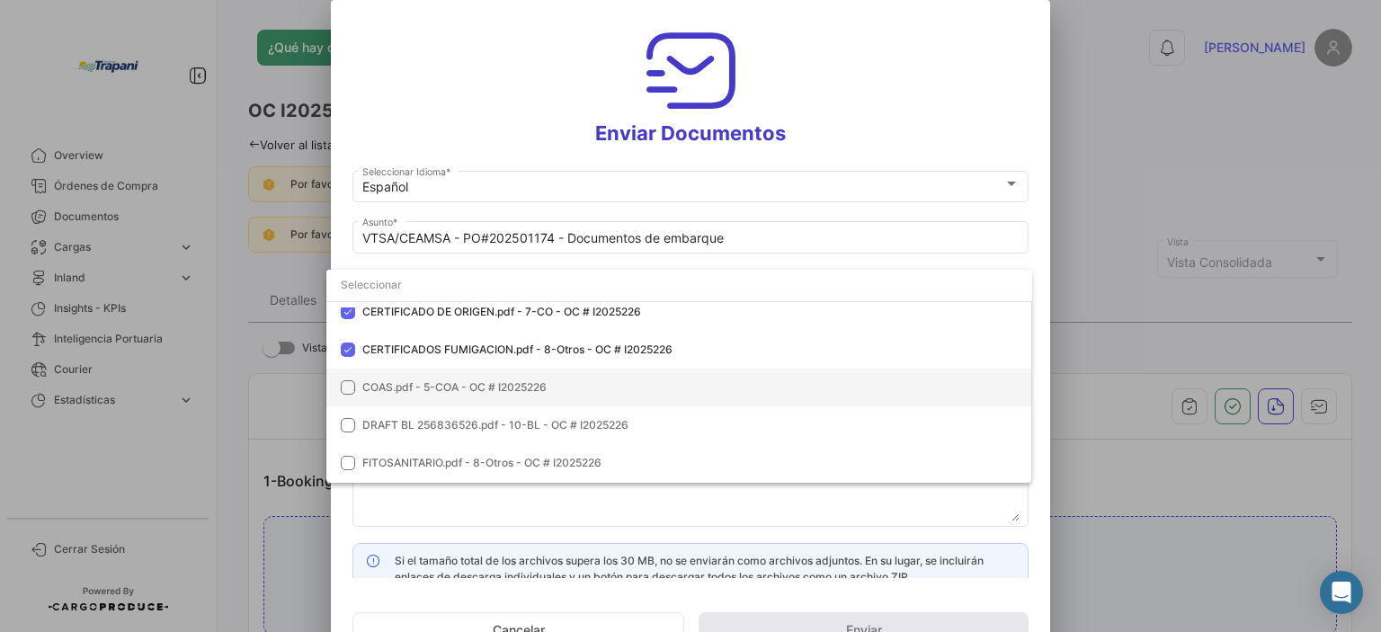
click at [352, 382] on mat-pseudo-checkbox at bounding box center [348, 387] width 14 height 14
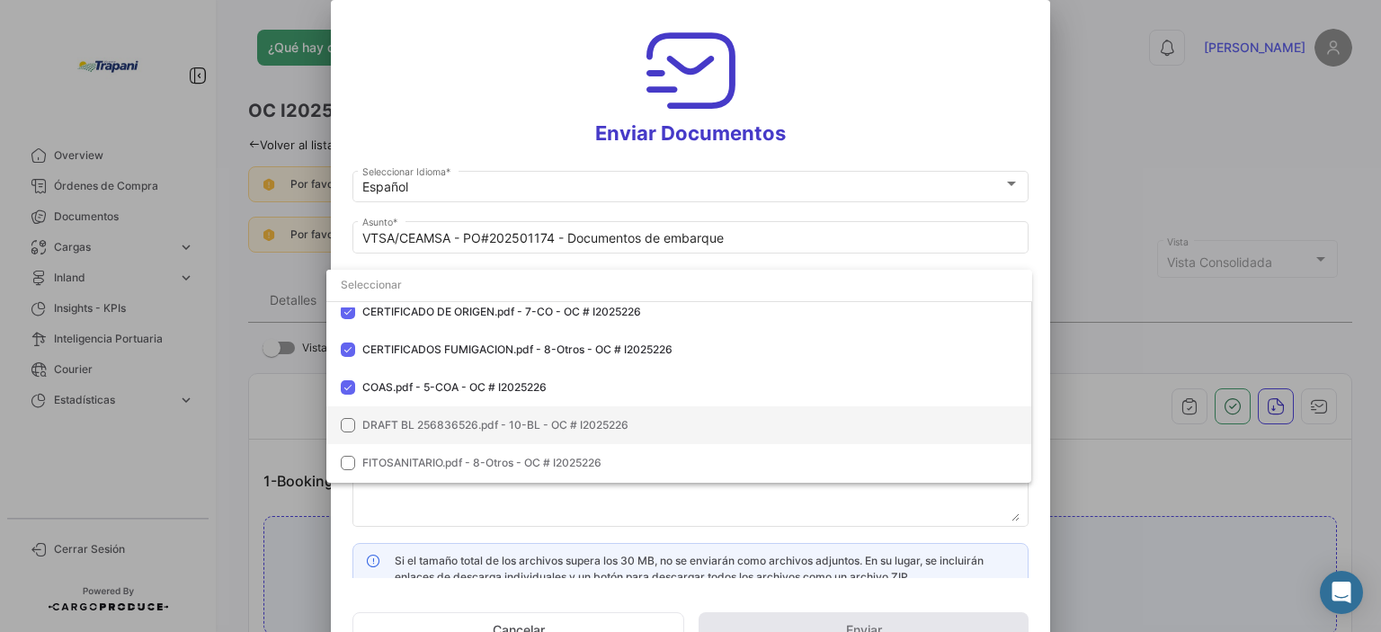
click at [351, 431] on mat-pseudo-checkbox at bounding box center [348, 425] width 14 height 14
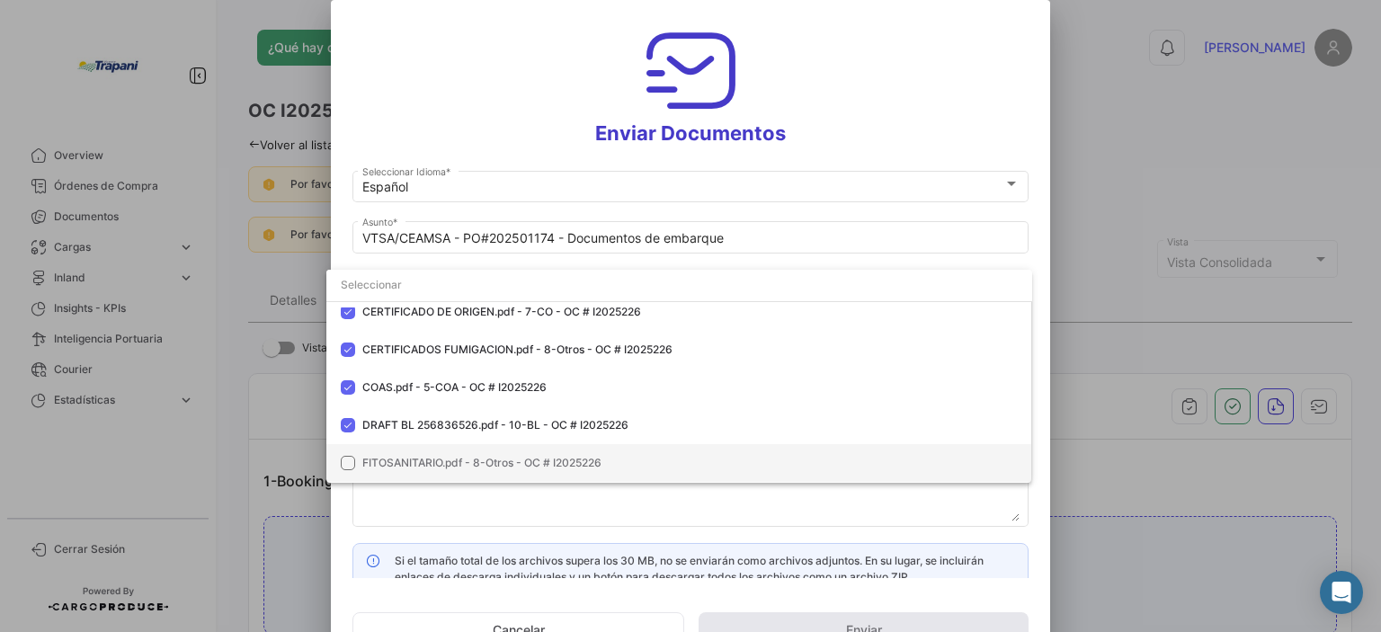
drag, startPoint x: 354, startPoint y: 463, endPoint x: 401, endPoint y: 448, distance: 49.2
click at [354, 463] on mat-option "FITOSANITARIO.pdf - 8-Otros - OC # I2025226" at bounding box center [679, 463] width 706 height 38
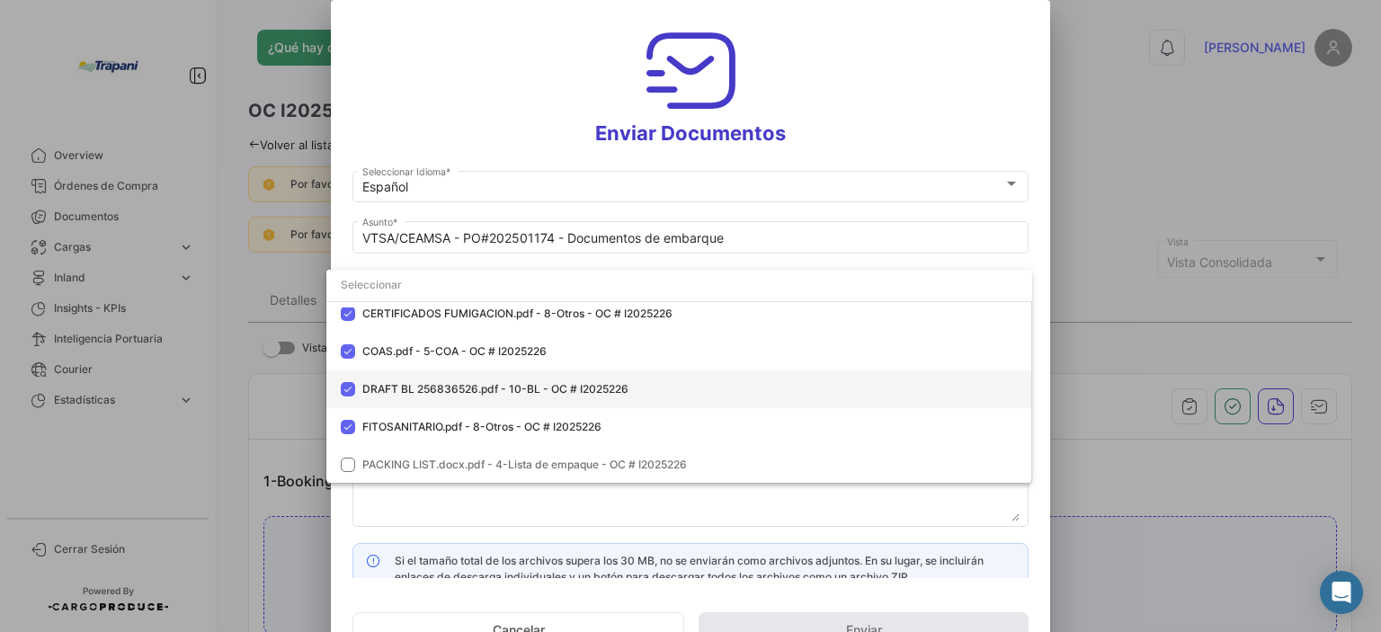
scroll to position [126, 0]
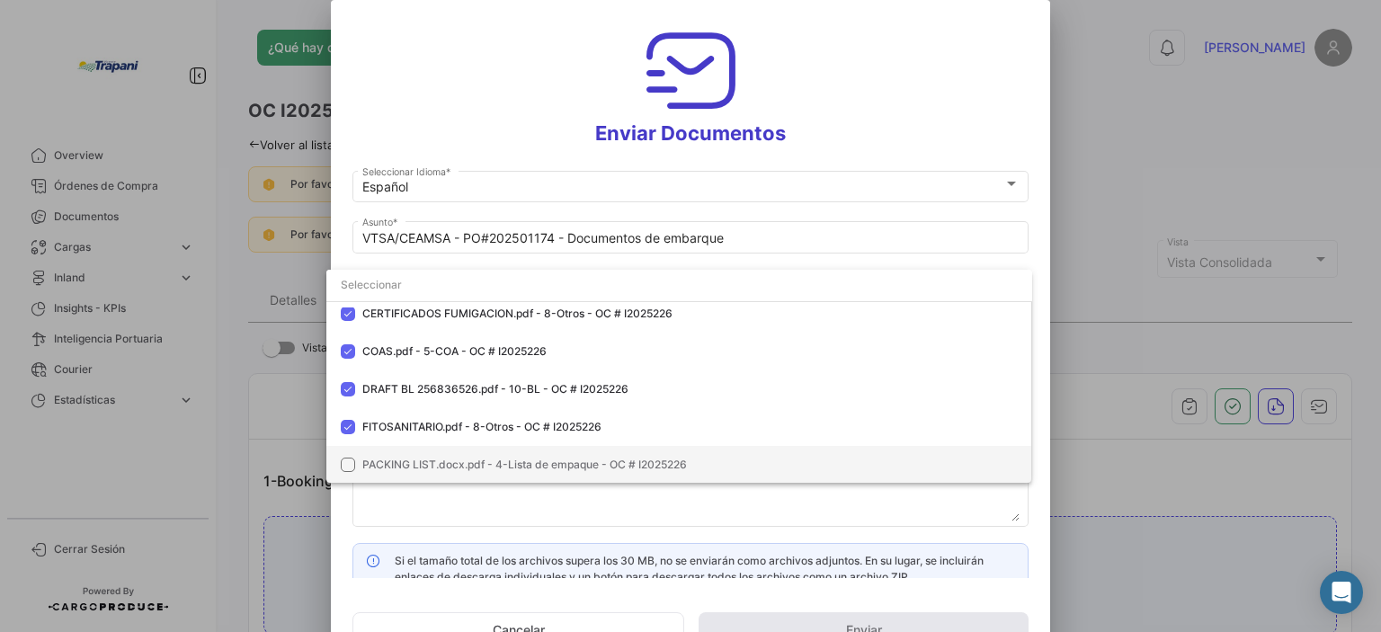
click at [351, 464] on mat-pseudo-checkbox at bounding box center [348, 465] width 14 height 14
click at [718, 508] on div at bounding box center [690, 316] width 1381 height 632
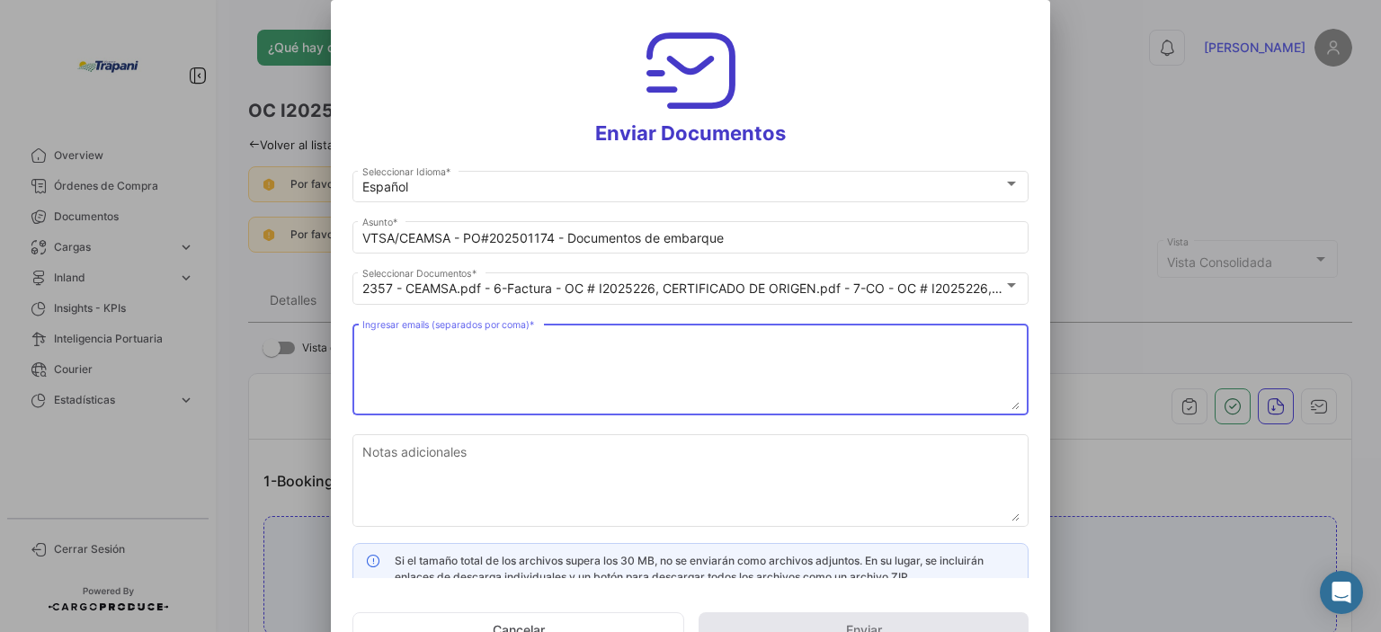
click at [387, 366] on textarea "Ingresar emails (separados por coma) *" at bounding box center [690, 370] width 657 height 79
paste textarea "[EMAIL_ADDRESS][DOMAIN_NAME], [EMAIL_ADDRESS][DOMAIN_NAME], [PERSON_NAME][DOMAI…"
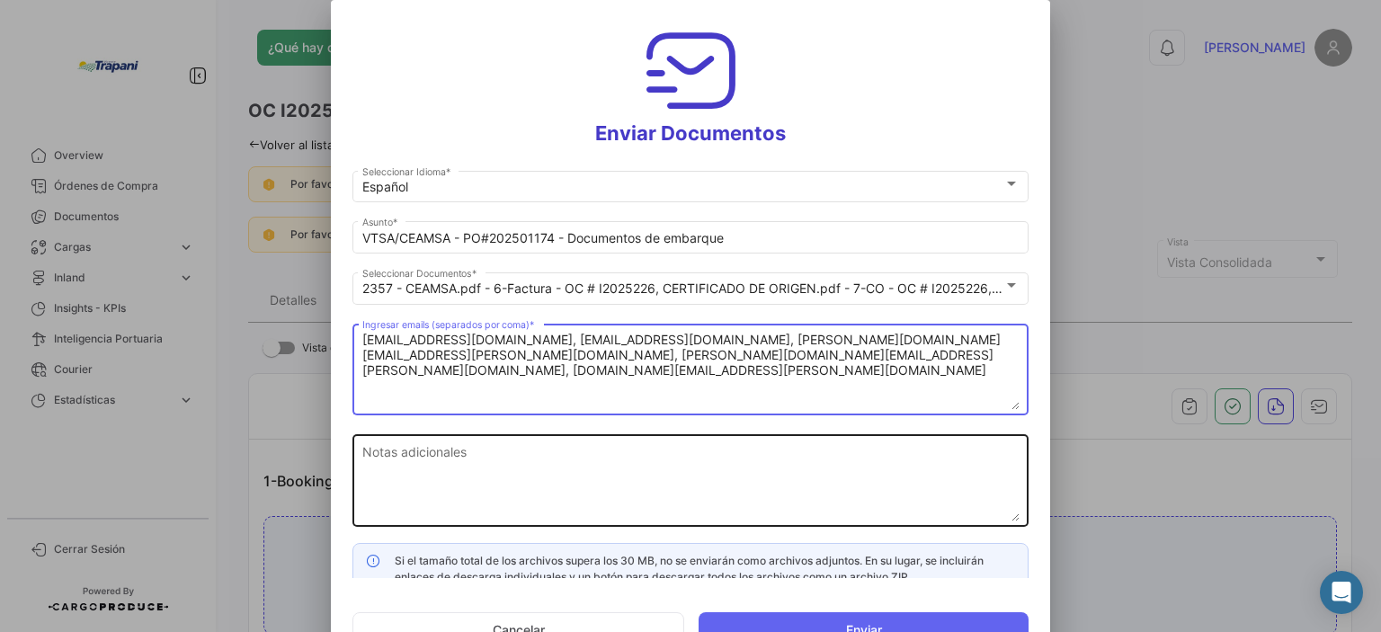
type textarea "[EMAIL_ADDRESS][DOMAIN_NAME], [EMAIL_ADDRESS][DOMAIN_NAME], [PERSON_NAME][DOMAI…"
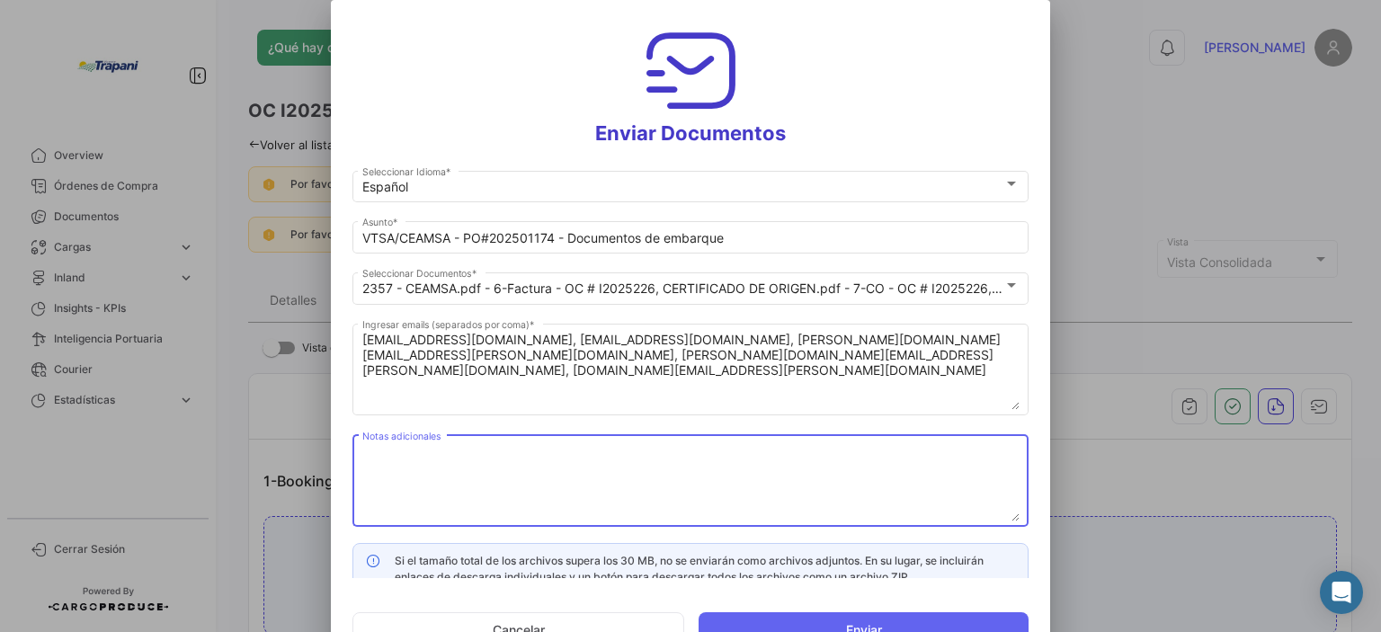
click at [384, 466] on textarea "Notas adicionales" at bounding box center [690, 481] width 657 height 79
type textarea "[PERSON_NAME]. Buen día. Adjuntamos documentos preliminares para la PO 20250117…"
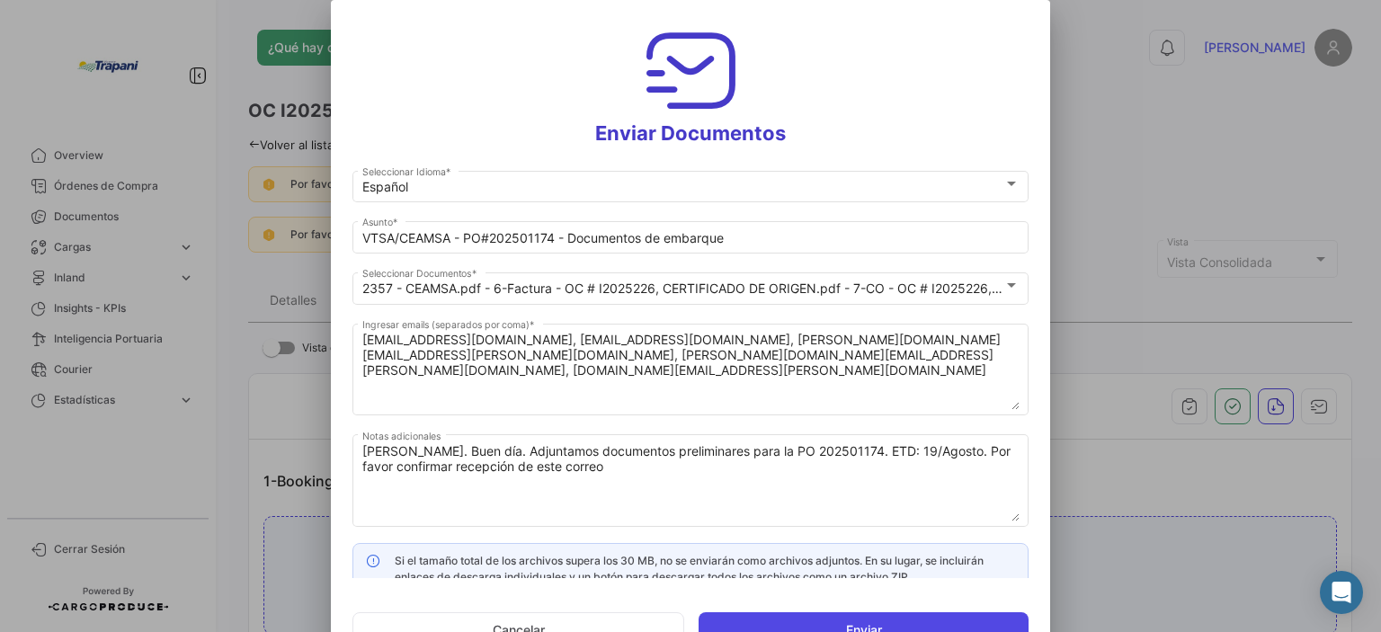
click at [816, 619] on button "Enviar" at bounding box center [863, 630] width 330 height 36
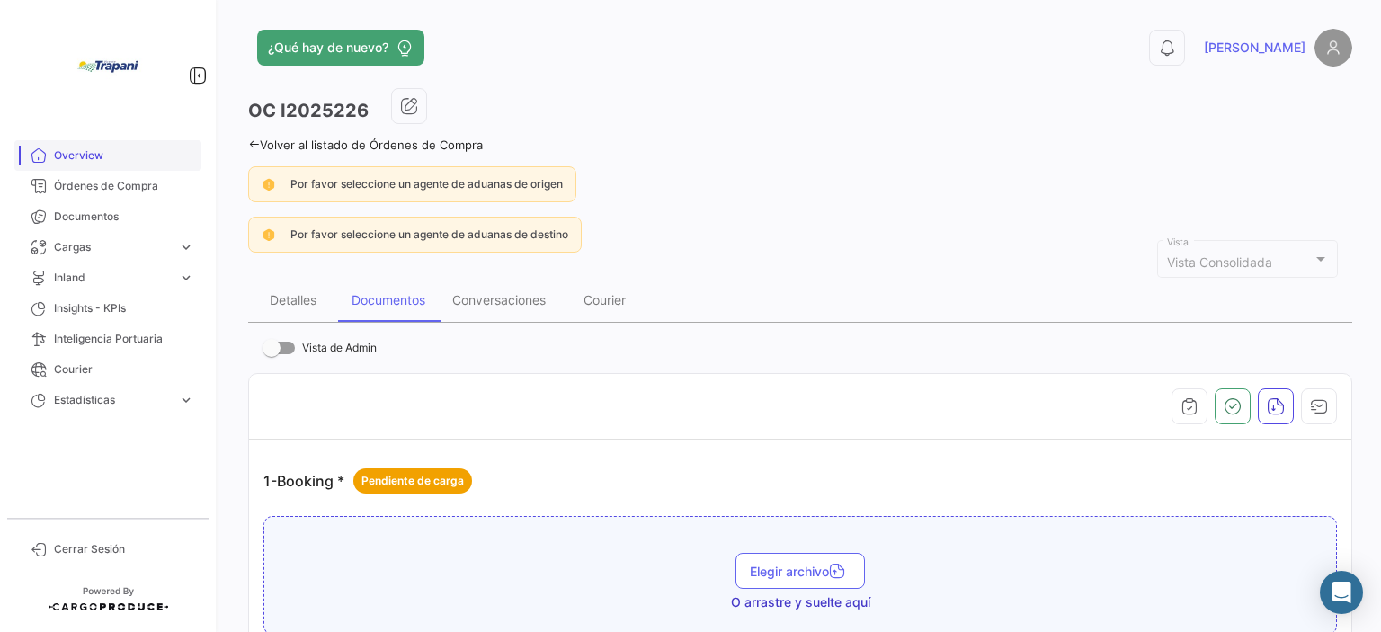
click at [103, 159] on span "Overview" at bounding box center [124, 155] width 140 height 16
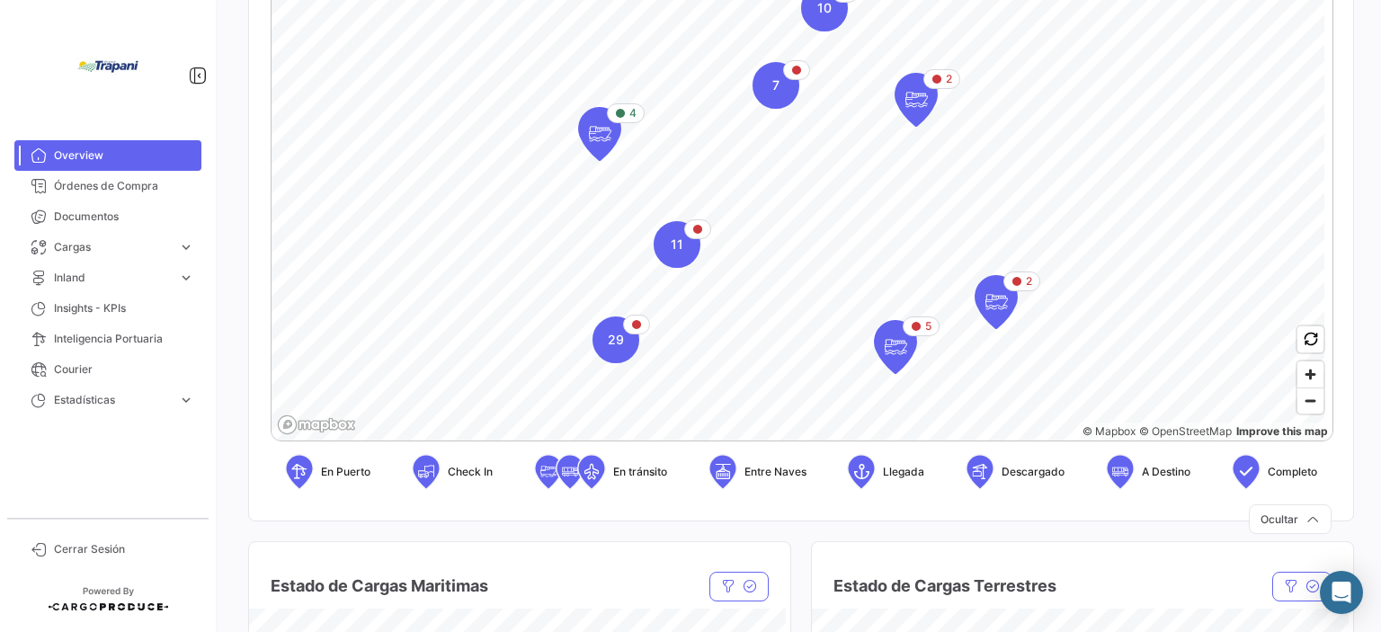
scroll to position [490, 0]
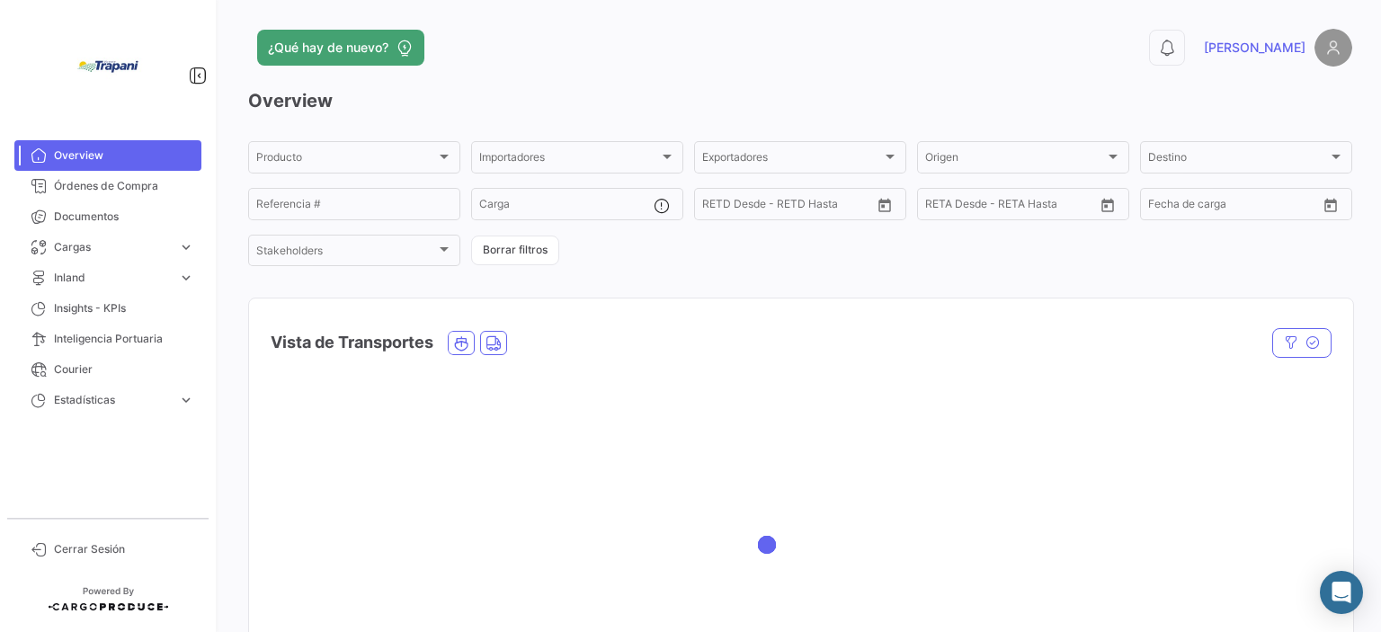
click at [86, 156] on span "Overview" at bounding box center [124, 155] width 140 height 16
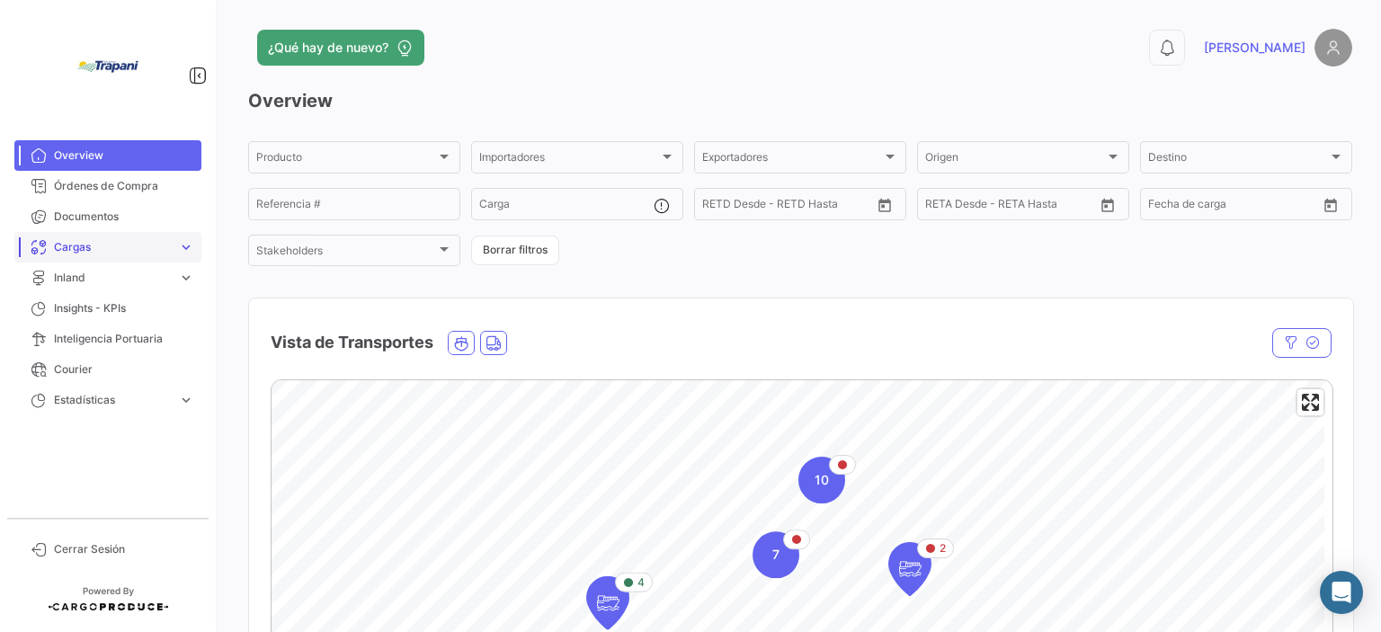
click at [127, 247] on span "Cargas" at bounding box center [112, 247] width 117 height 16
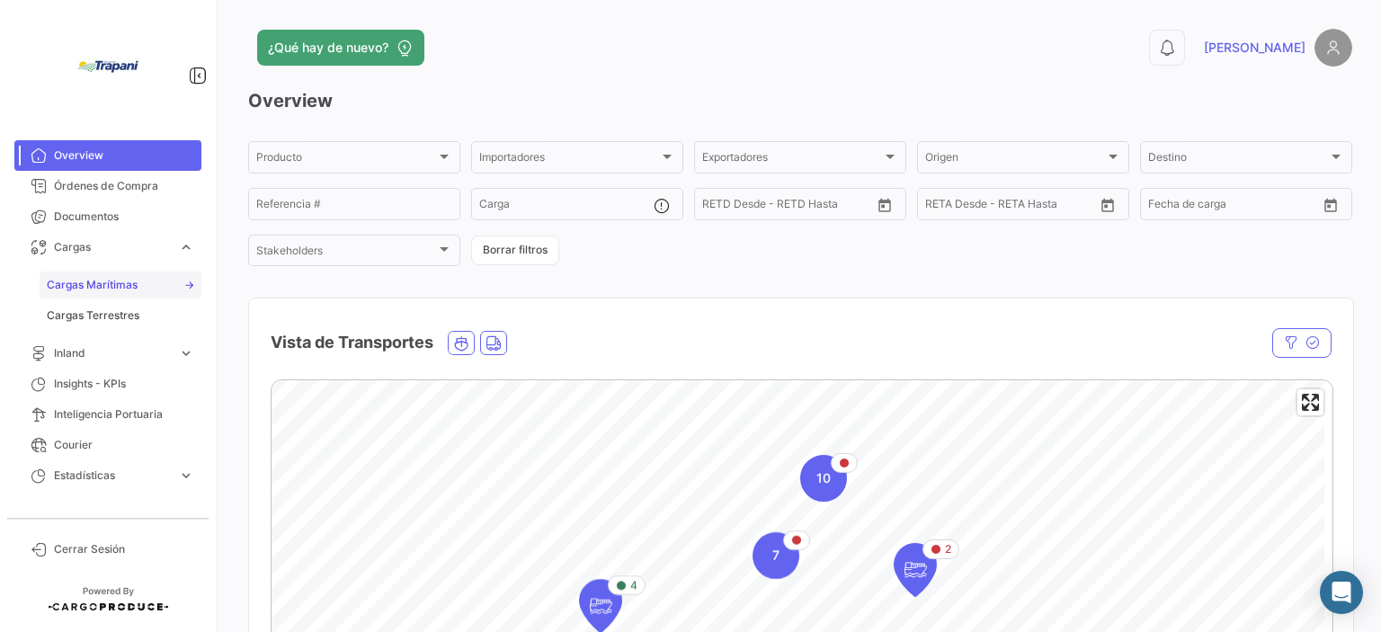
click at [144, 283] on link "Cargas Marítimas" at bounding box center [121, 284] width 162 height 27
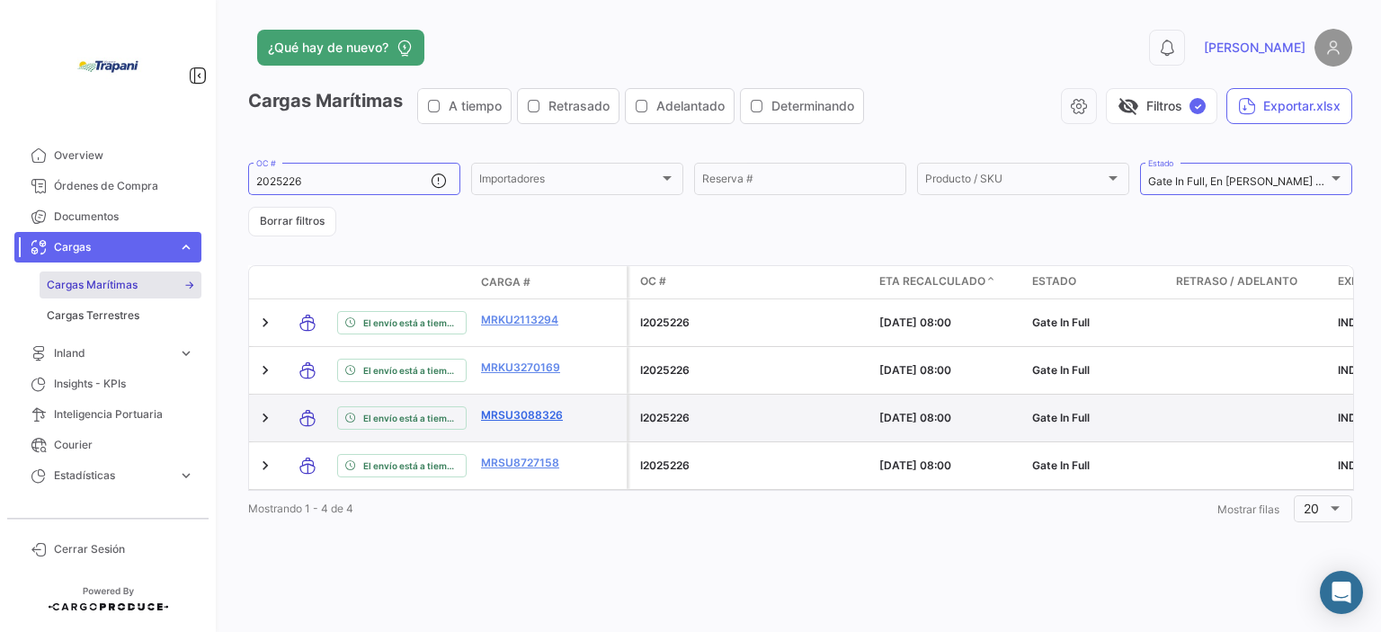
click at [499, 407] on link "MRSU3088326" at bounding box center [527, 415] width 93 height 16
